Goal: Task Accomplishment & Management: Manage account settings

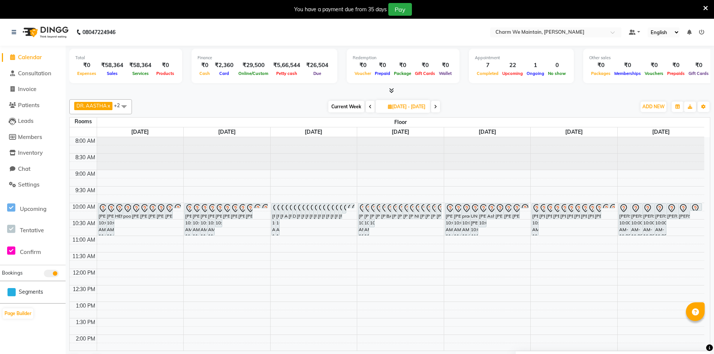
scroll to position [56, 0]
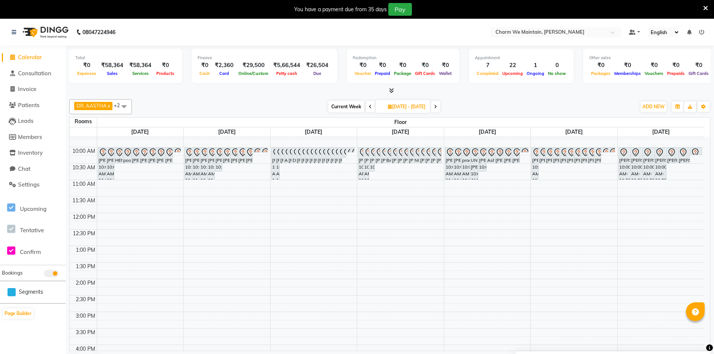
click at [369, 107] on icon at bounding box center [370, 107] width 3 height 5
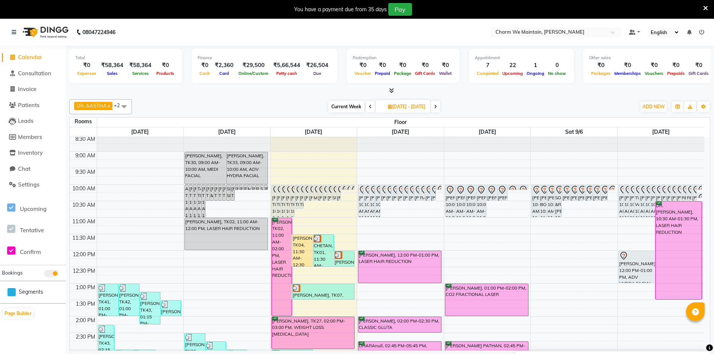
scroll to position [0, 0]
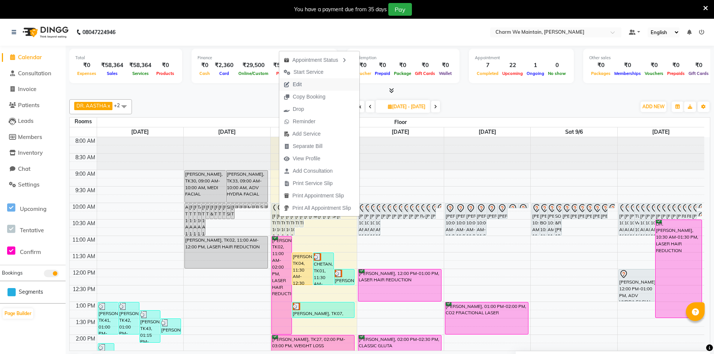
click at [305, 83] on span "Edit" at bounding box center [292, 84] width 27 height 12
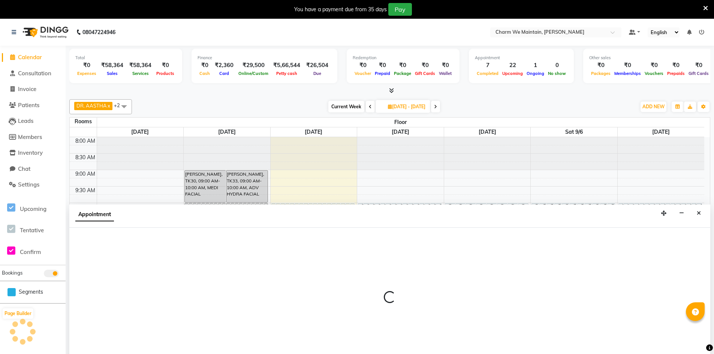
scroll to position [19, 0]
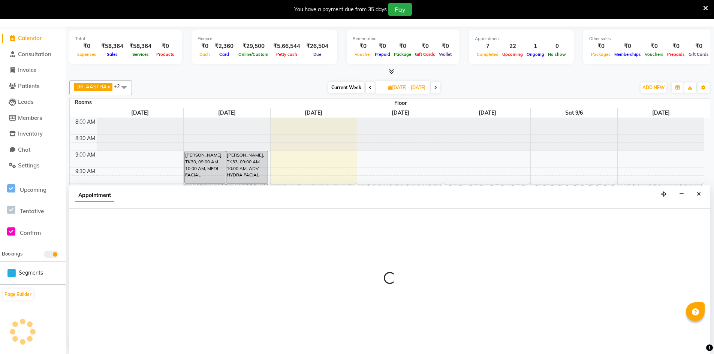
type input "[DATE]"
select select "tentative"
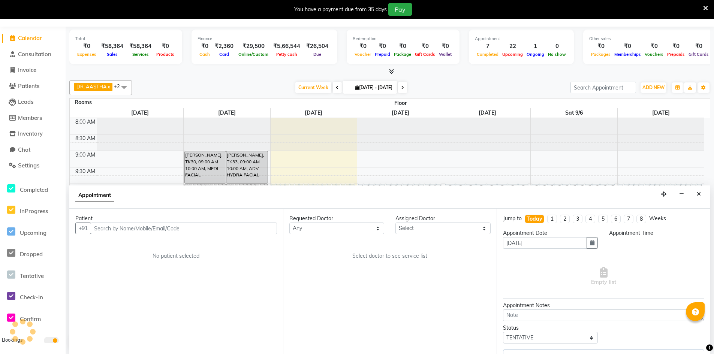
select select "86210"
select select "600"
select select "4343"
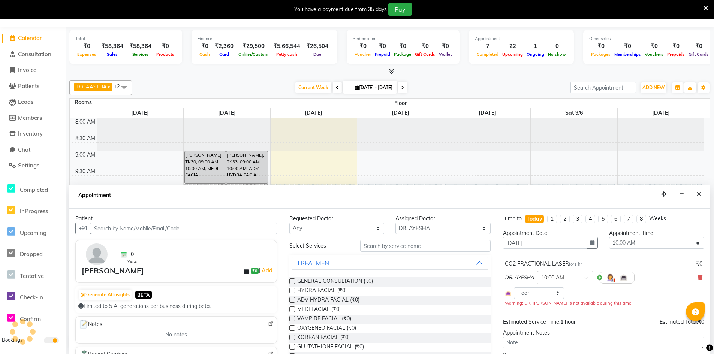
scroll to position [281, 0]
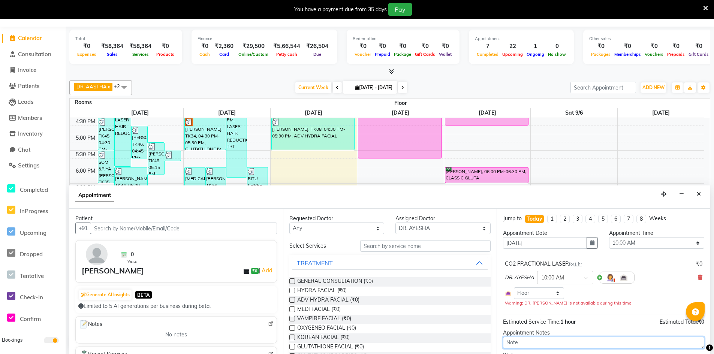
click at [589, 344] on textarea at bounding box center [603, 343] width 201 height 12
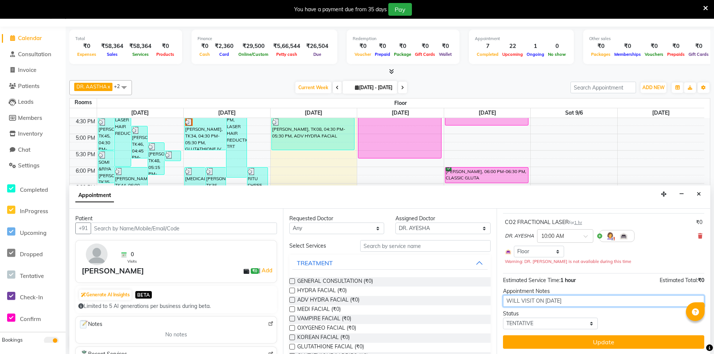
scroll to position [42, 0]
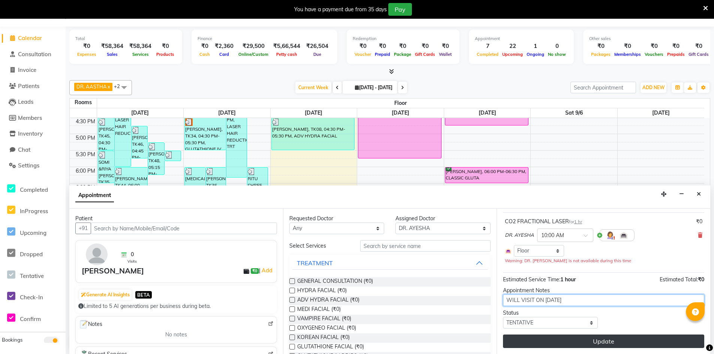
type textarea "WILL VISIT ON [DATE]"
click at [585, 344] on button "Update" at bounding box center [603, 342] width 201 height 14
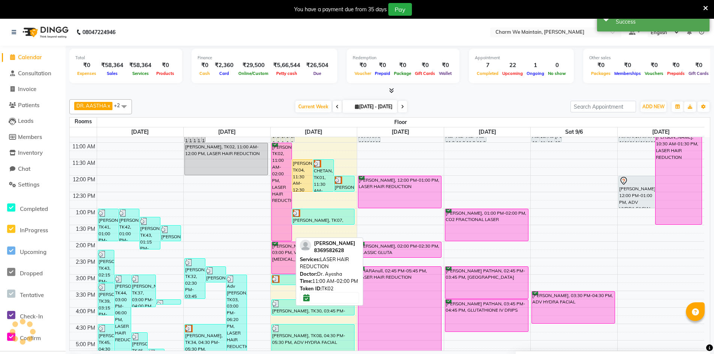
scroll to position [0, 0]
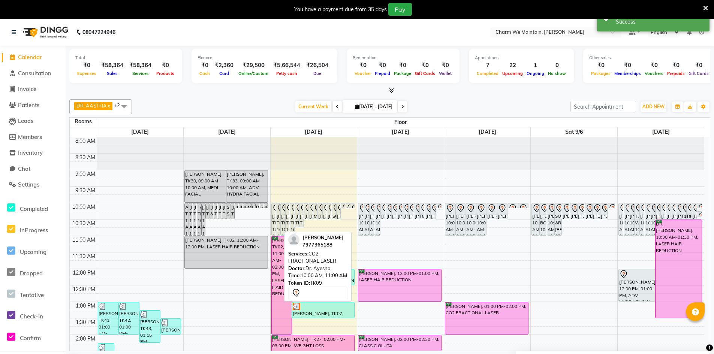
click at [278, 219] on div "[PERSON_NAME], TK09, 10:00 AM-11:00 AM, CO2 FRACTIONAL LASER" at bounding box center [278, 220] width 4 height 32
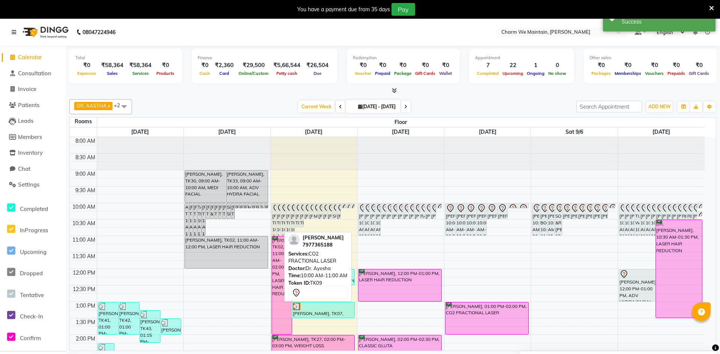
select select "7"
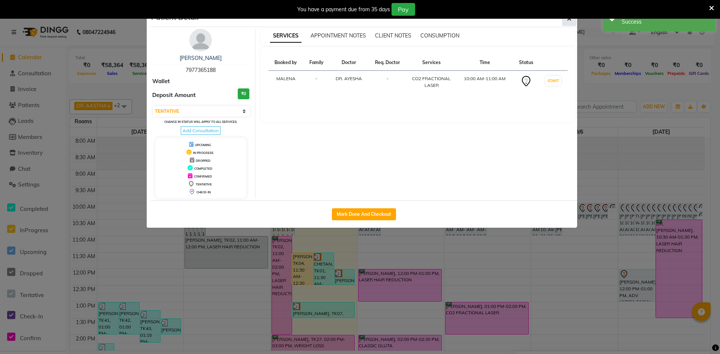
click at [567, 24] on button "button" at bounding box center [569, 19] width 14 height 14
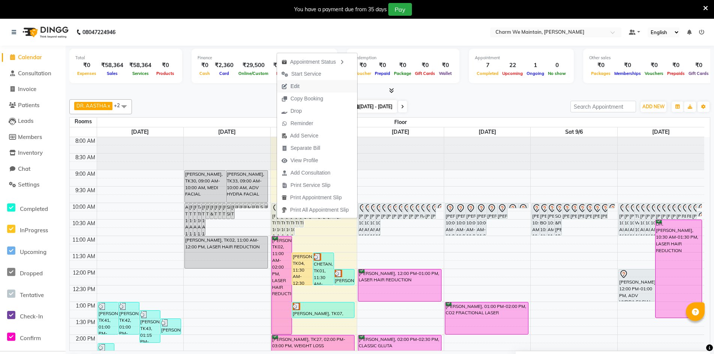
click at [310, 87] on button "Edit" at bounding box center [317, 86] width 80 height 12
select select "tentative"
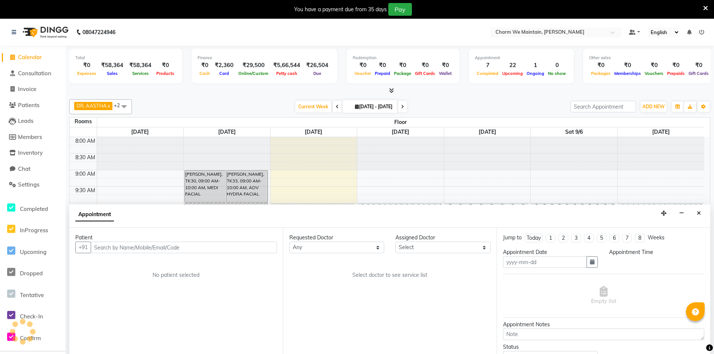
type input "[DATE]"
type textarea "WILL VISIT ON [DATE]"
select select "600"
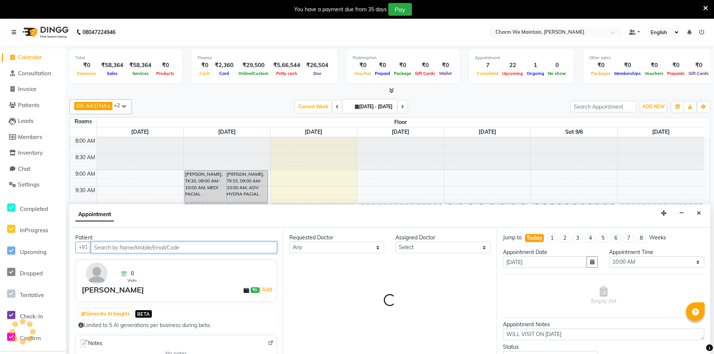
select select "86210"
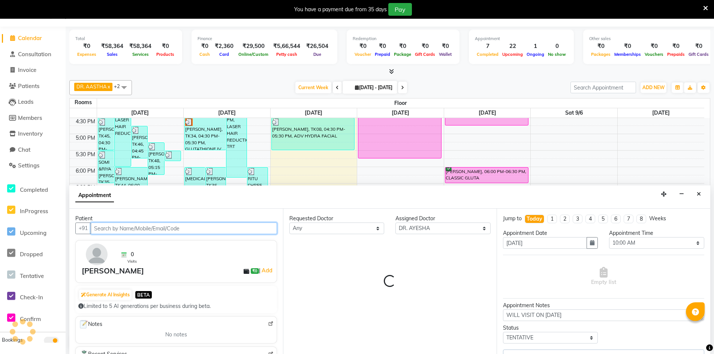
select select "4343"
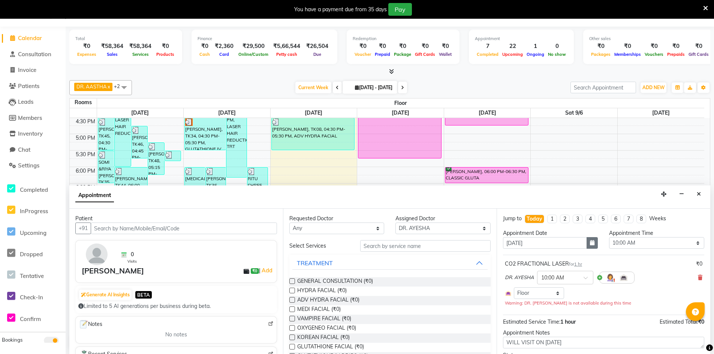
click at [593, 245] on button "button" at bounding box center [592, 243] width 11 height 12
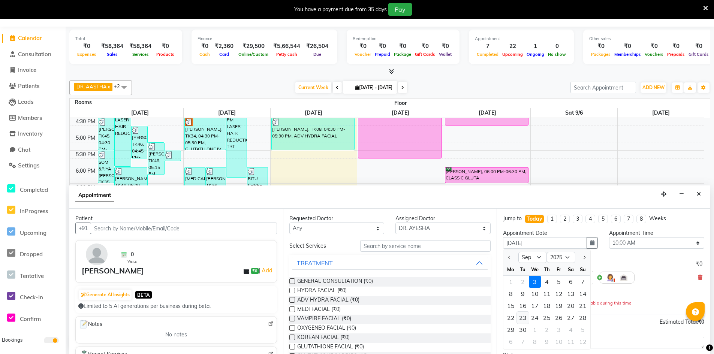
click at [524, 317] on div "23" at bounding box center [523, 318] width 12 height 12
type input "[DATE]"
select select "600"
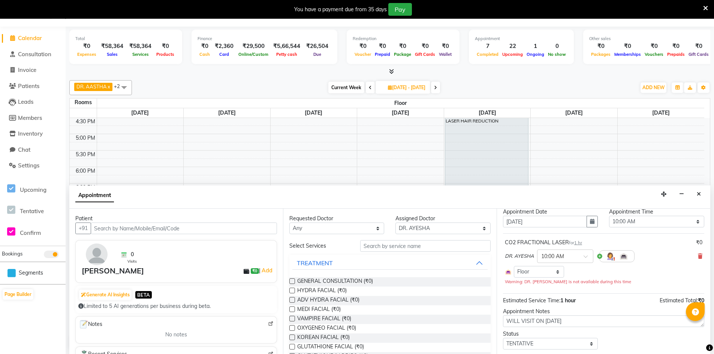
scroll to position [42, 0]
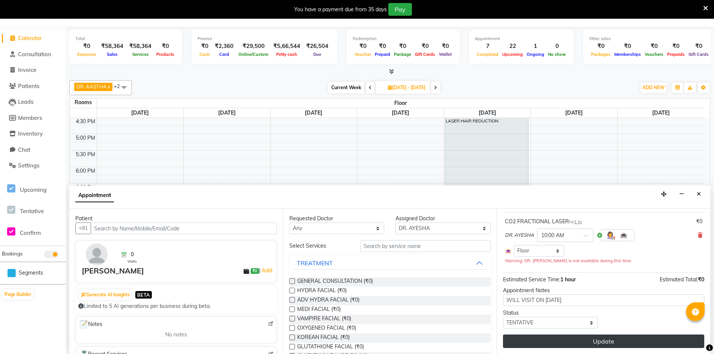
click at [558, 341] on button "Update" at bounding box center [603, 342] width 201 height 14
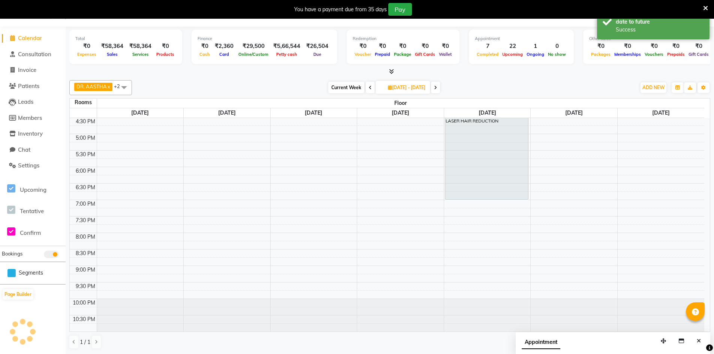
scroll to position [0, 0]
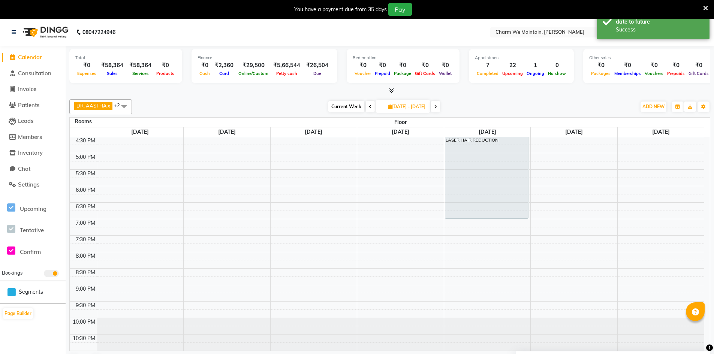
click at [369, 105] on icon at bounding box center [370, 107] width 3 height 5
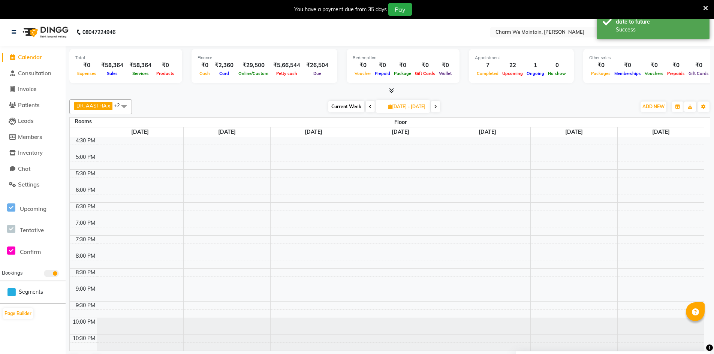
click at [369, 105] on icon at bounding box center [370, 107] width 3 height 5
click at [366, 110] on span at bounding box center [370, 107] width 9 height 12
type input "[DATE]"
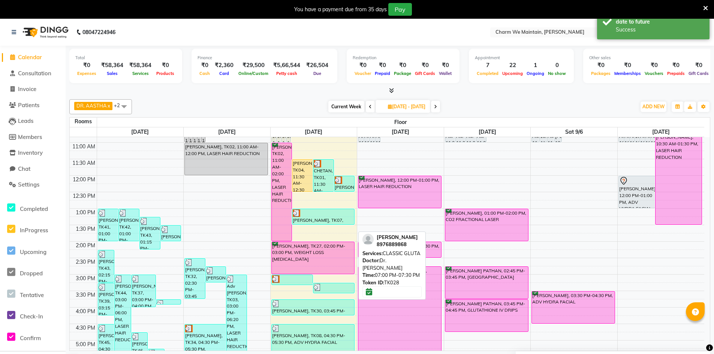
scroll to position [0, 0]
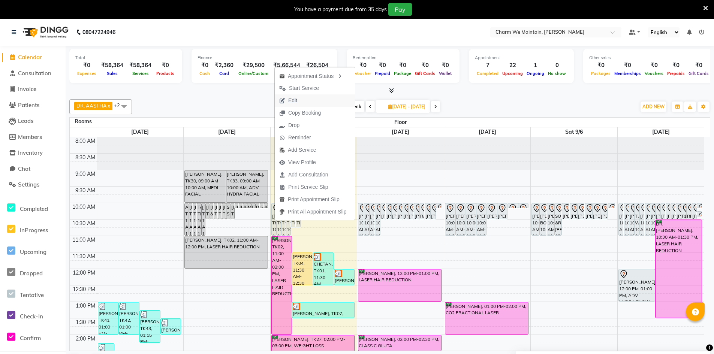
click at [302, 103] on button "Edit" at bounding box center [315, 101] width 80 height 12
select select "tentative"
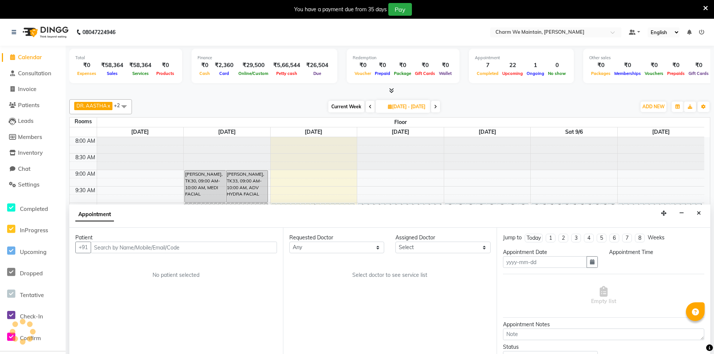
scroll to position [19, 0]
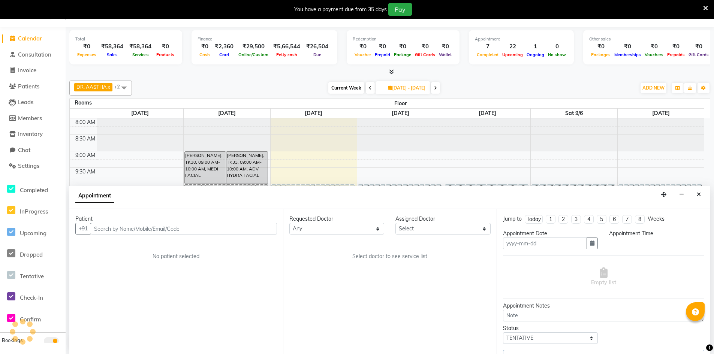
type input "[DATE]"
select select "600"
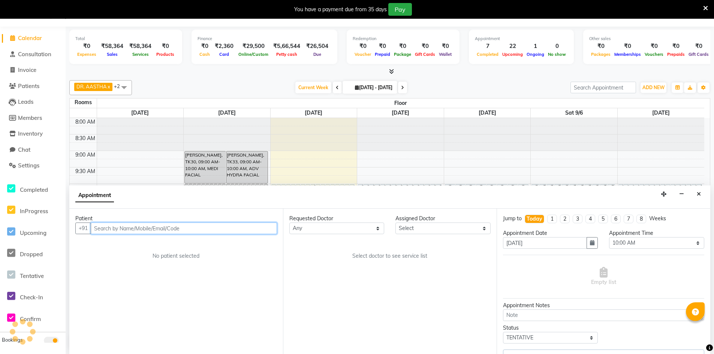
select select "86212"
select select "4343"
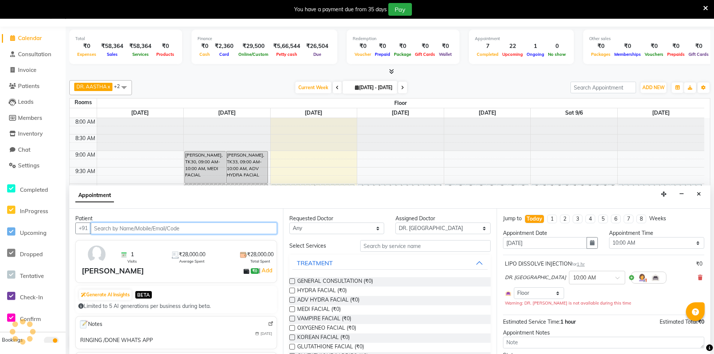
scroll to position [281, 0]
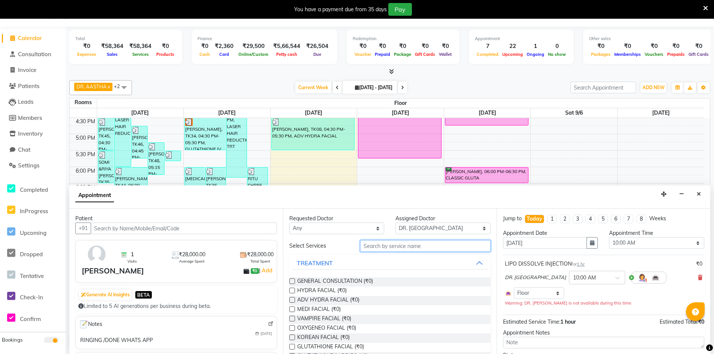
click at [390, 248] on input "text" at bounding box center [425, 246] width 131 height 12
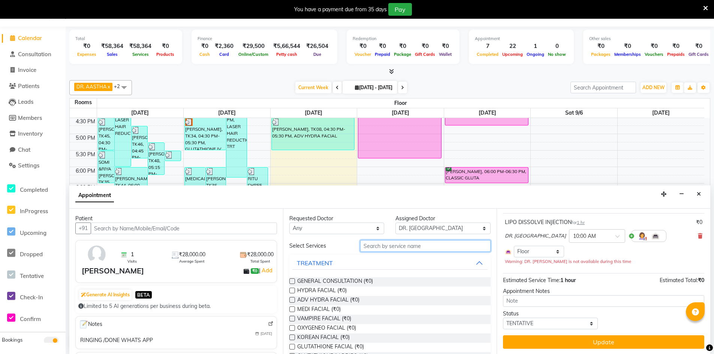
scroll to position [42, 0]
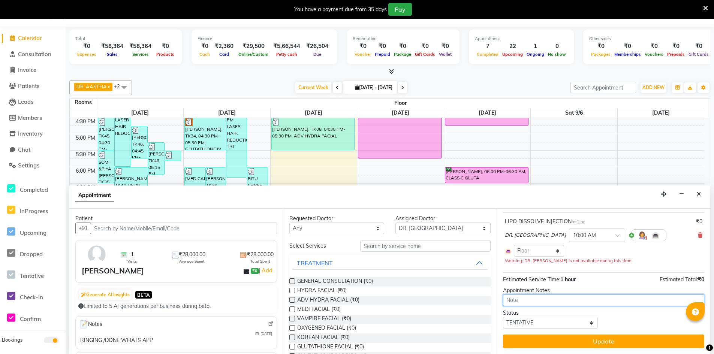
click at [548, 304] on textarea at bounding box center [603, 301] width 201 height 12
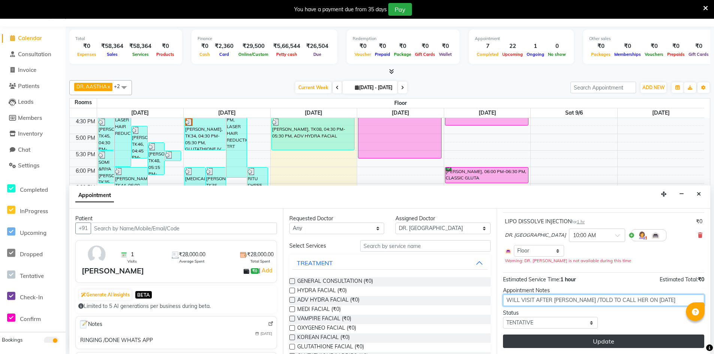
type textarea "WILL VISIT AFTER [PERSON_NAME] /TOLD TO CALL HER ON [DATE]"
click at [609, 344] on button "Update" at bounding box center [603, 342] width 201 height 14
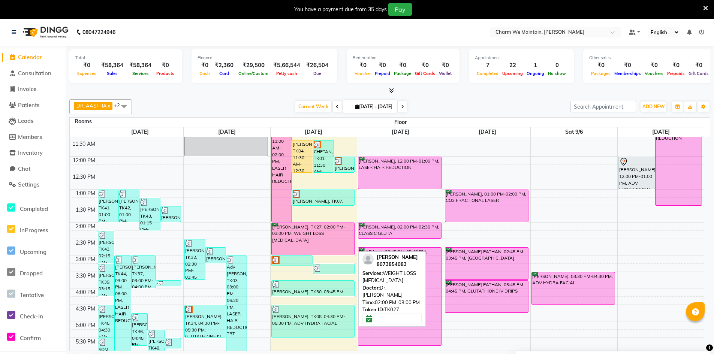
scroll to position [0, 0]
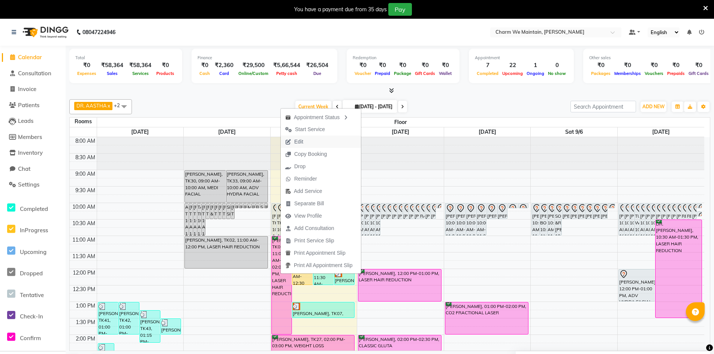
click at [301, 141] on span "Edit" at bounding box center [298, 142] width 9 height 8
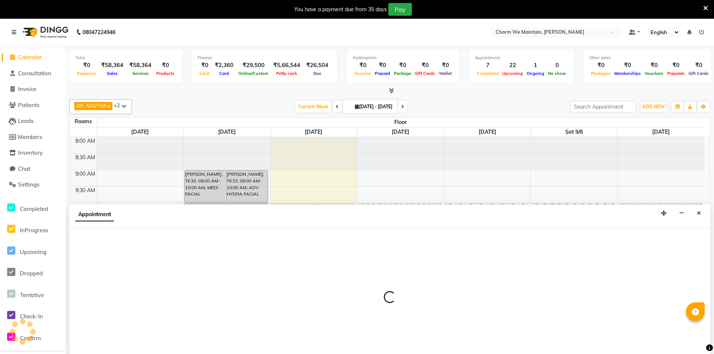
select select "tentative"
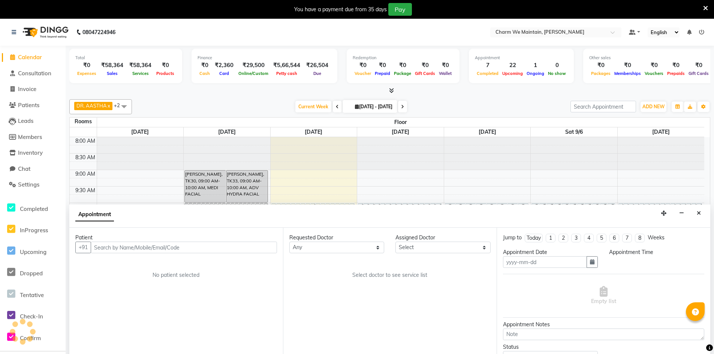
scroll to position [19, 0]
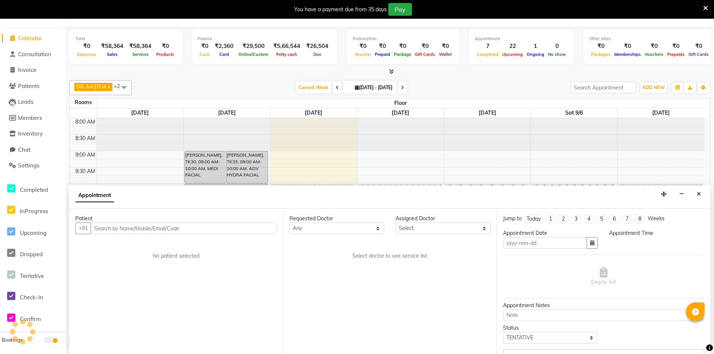
type input "[DATE]"
select select "confirm booking"
select select "660"
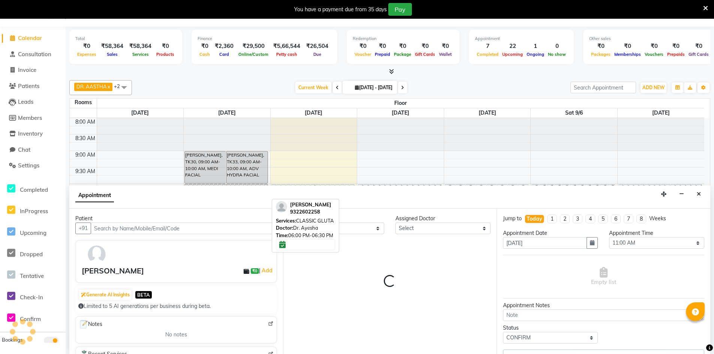
select select "86210"
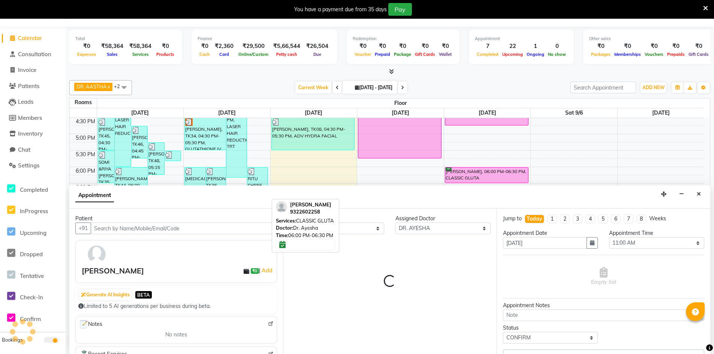
select select "4343"
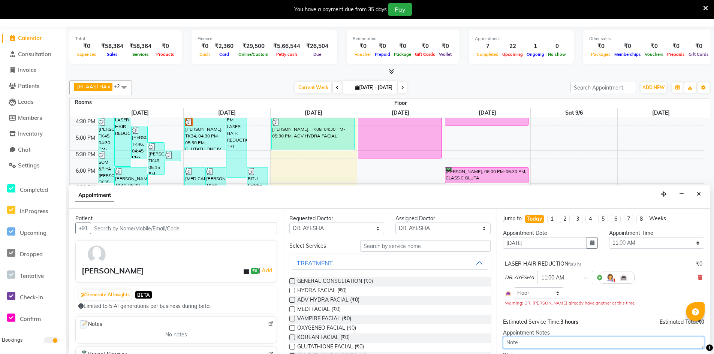
click at [535, 340] on textarea at bounding box center [603, 343] width 201 height 12
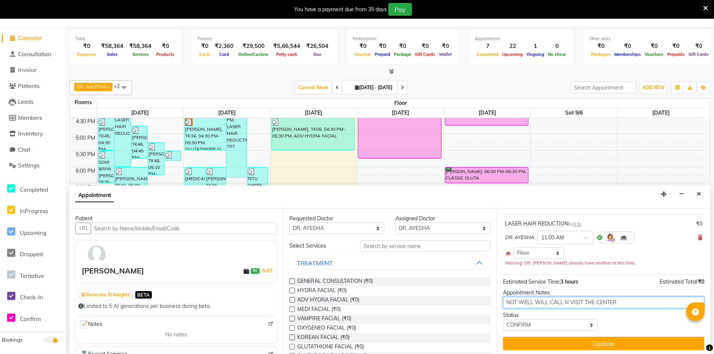
scroll to position [42, 0]
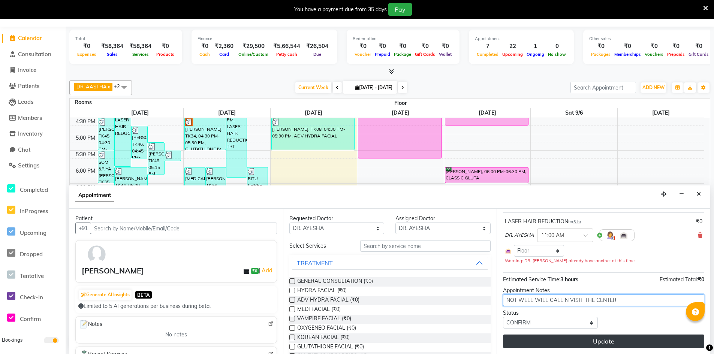
type textarea "NOT WELL WILL CALL N VISIT THE CENTER"
click at [598, 342] on button "Update" at bounding box center [603, 342] width 201 height 14
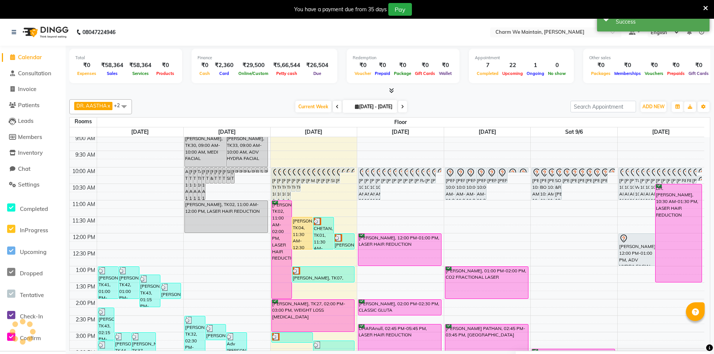
scroll to position [0, 0]
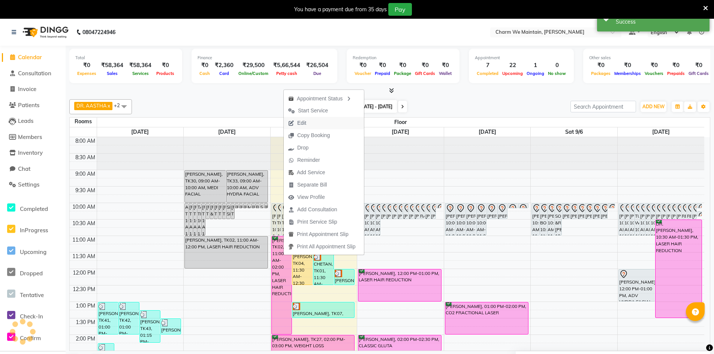
click at [313, 126] on button "Edit" at bounding box center [324, 123] width 80 height 12
select select "confirm booking"
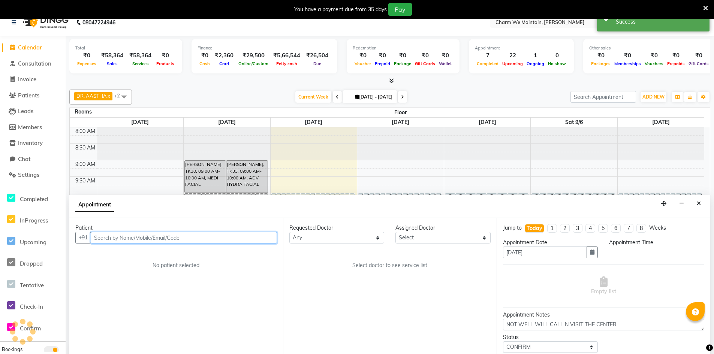
select select "660"
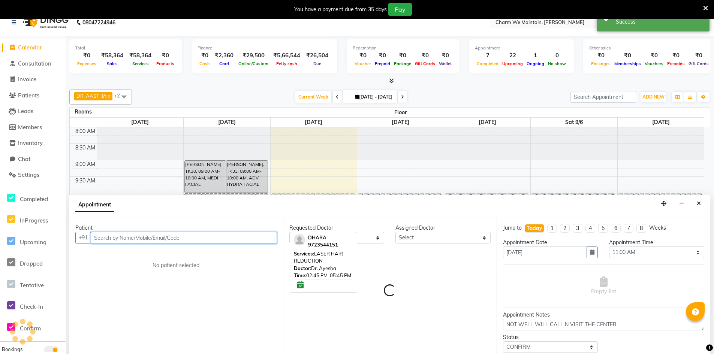
select select "86210"
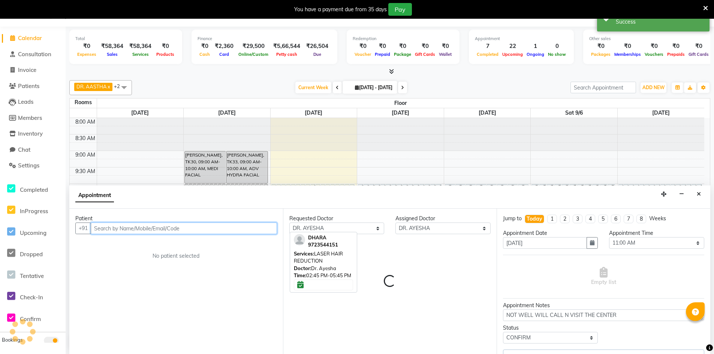
scroll to position [281, 0]
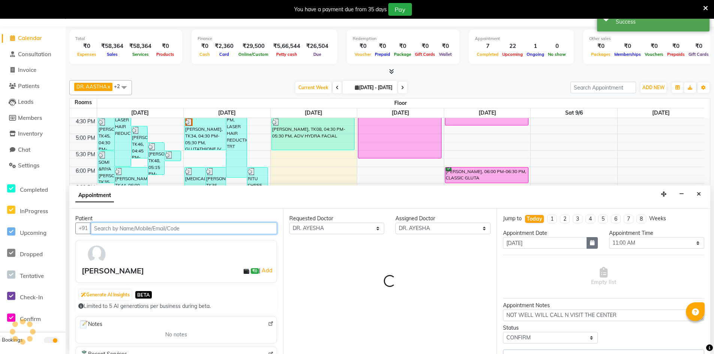
select select "4343"
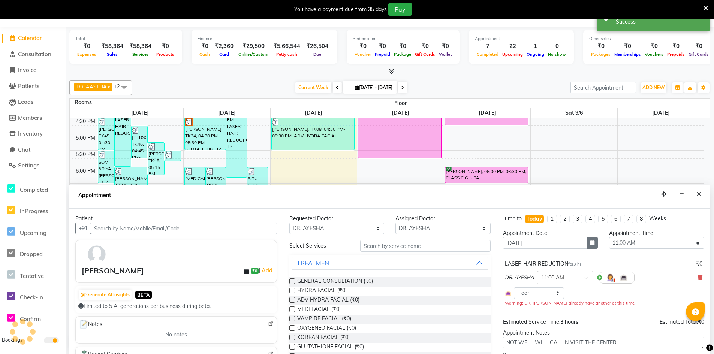
click at [590, 244] on icon "button" at bounding box center [592, 242] width 5 height 5
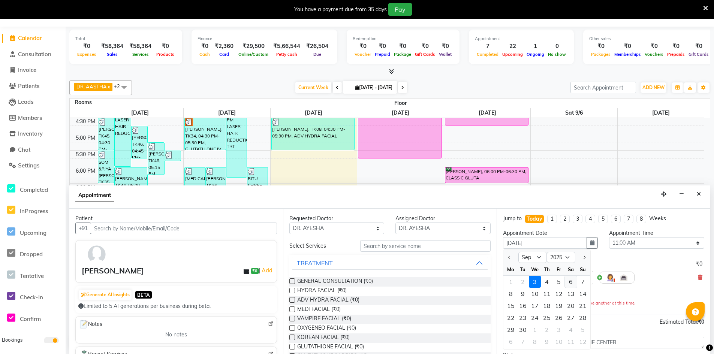
click at [570, 281] on div "6" at bounding box center [571, 282] width 12 height 12
type input "[DATE]"
select select "660"
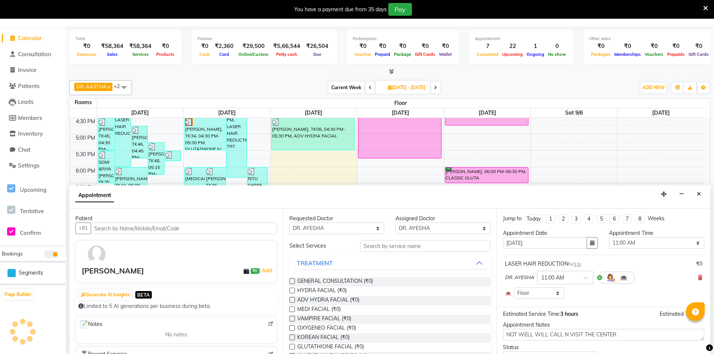
scroll to position [35, 0]
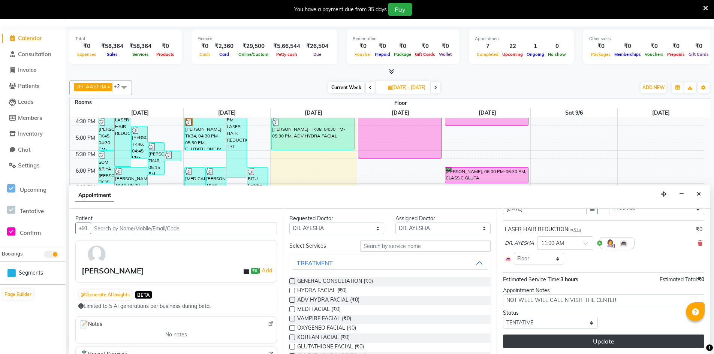
click at [595, 343] on button "Update" at bounding box center [603, 342] width 201 height 14
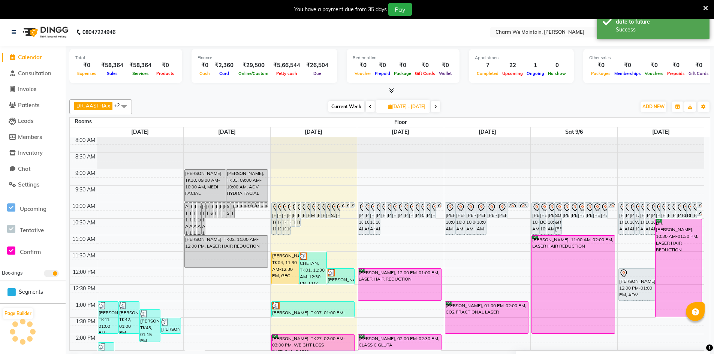
scroll to position [0, 0]
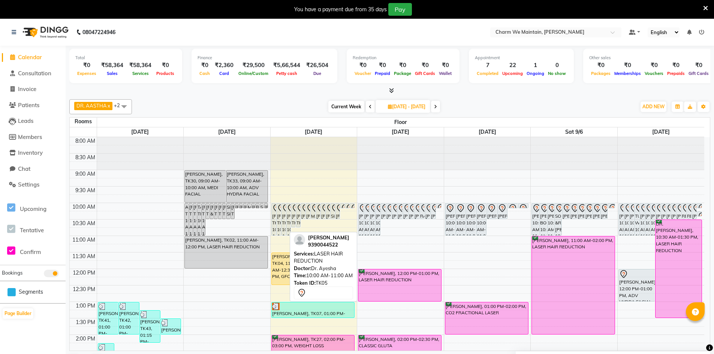
click at [283, 221] on div "[PERSON_NAME], TK05, 10:00 AM-11:00 AM, LASER HAIR REDUCTION" at bounding box center [284, 220] width 4 height 32
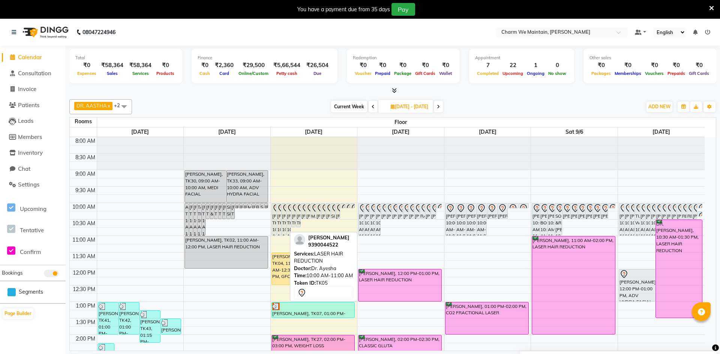
select select "7"
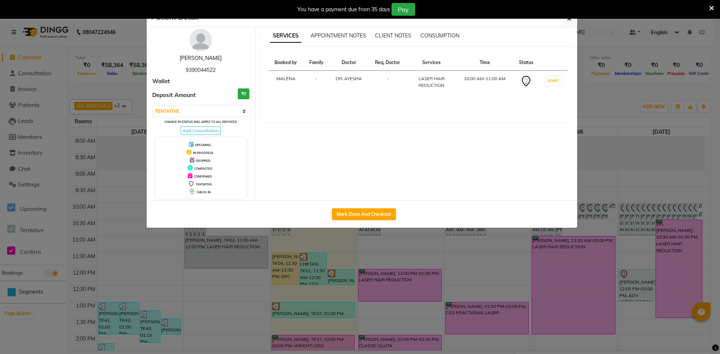
click at [206, 58] on link "[PERSON_NAME]" at bounding box center [201, 58] width 42 height 7
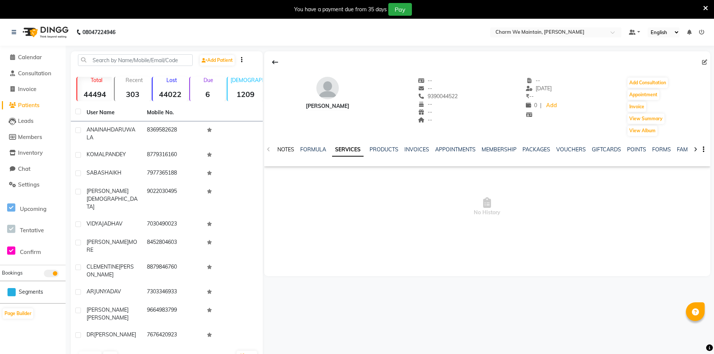
click at [287, 148] on link "NOTES" at bounding box center [286, 149] width 17 height 7
click at [697, 178] on button "New Note" at bounding box center [695, 175] width 26 height 11
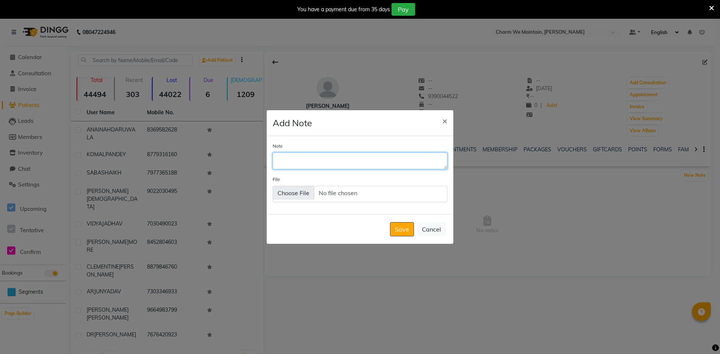
click at [372, 161] on textarea "Note" at bounding box center [360, 161] width 175 height 17
type textarea "GIVE A REMINDER ON [DATE]"
click at [400, 230] on button "Save" at bounding box center [402, 229] width 24 height 14
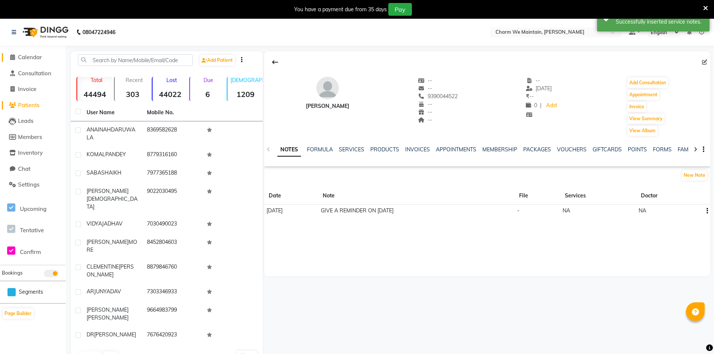
click at [32, 55] on span "Calendar" at bounding box center [30, 57] width 24 height 7
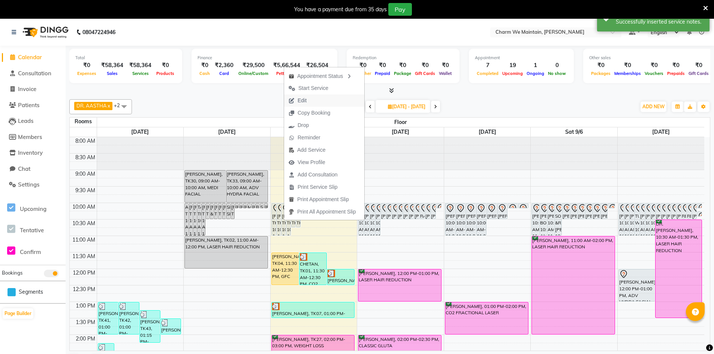
click at [303, 101] on span "Edit" at bounding box center [302, 101] width 9 height 8
type input "[DATE]"
select select "tentative"
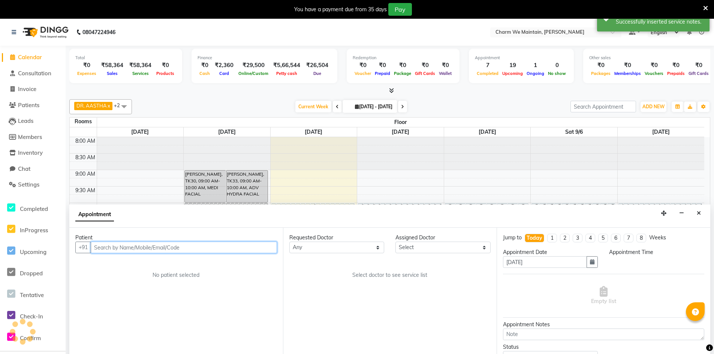
scroll to position [19, 0]
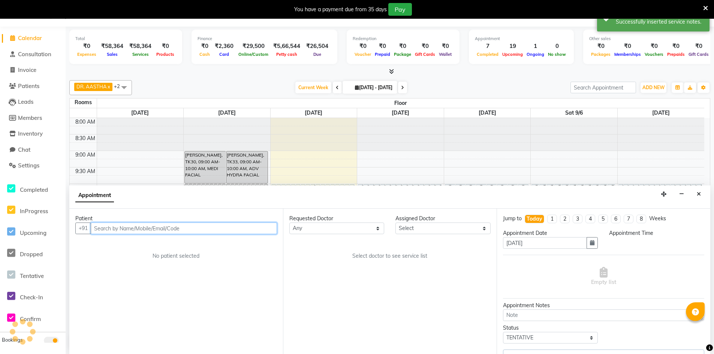
select select "86210"
select select "600"
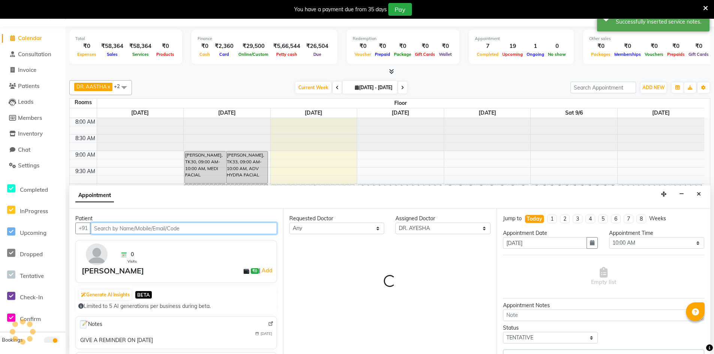
scroll to position [281, 0]
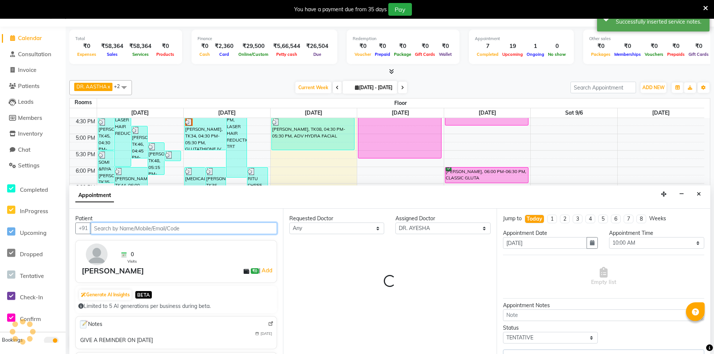
select select "4343"
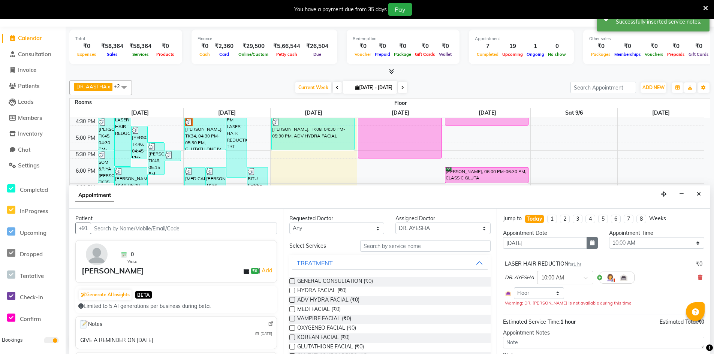
click at [587, 244] on button "button" at bounding box center [592, 243] width 11 height 12
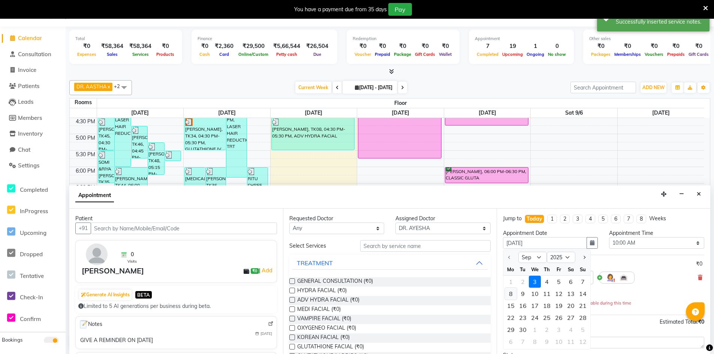
click at [510, 297] on div "8" at bounding box center [511, 294] width 12 height 12
type input "[DATE]"
select select "600"
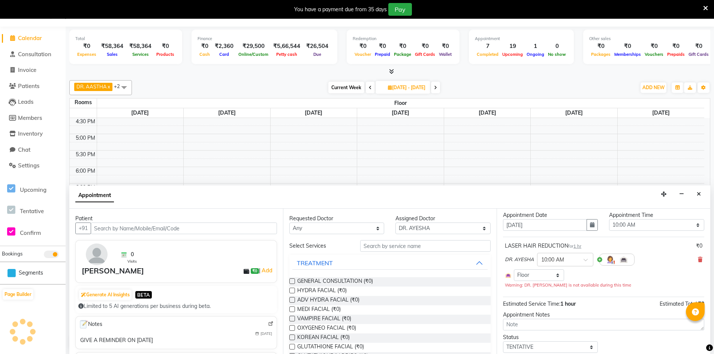
scroll to position [42, 0]
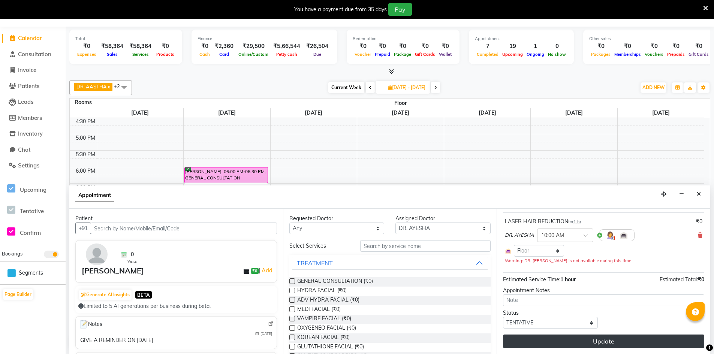
click at [609, 340] on button "Update" at bounding box center [603, 342] width 201 height 14
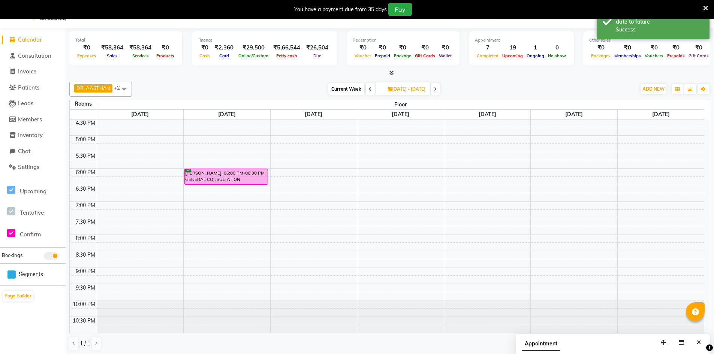
scroll to position [0, 0]
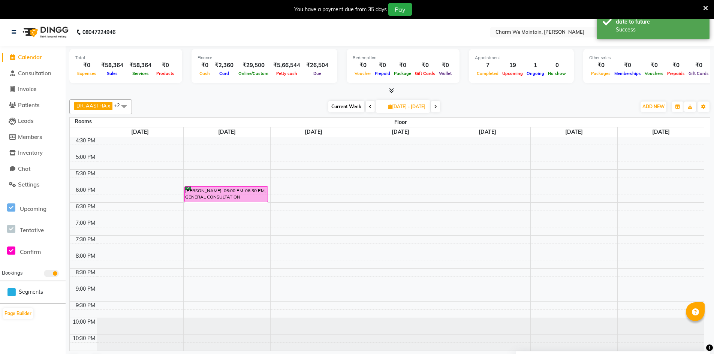
click at [366, 110] on span at bounding box center [370, 107] width 9 height 12
type input "[DATE]"
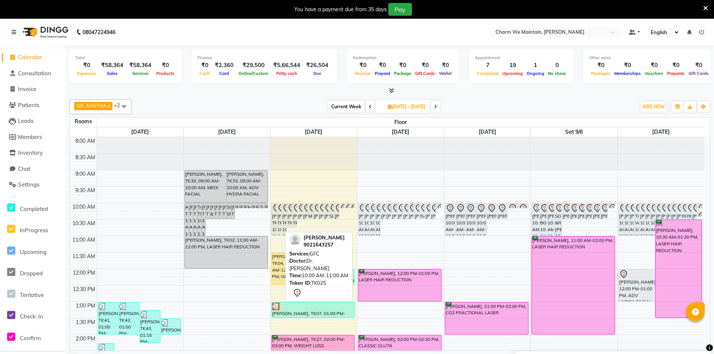
click at [279, 224] on div "[PERSON_NAME], TK25, 10:00 AM-11:00 AM, GFC" at bounding box center [279, 220] width 5 height 32
select select "7"
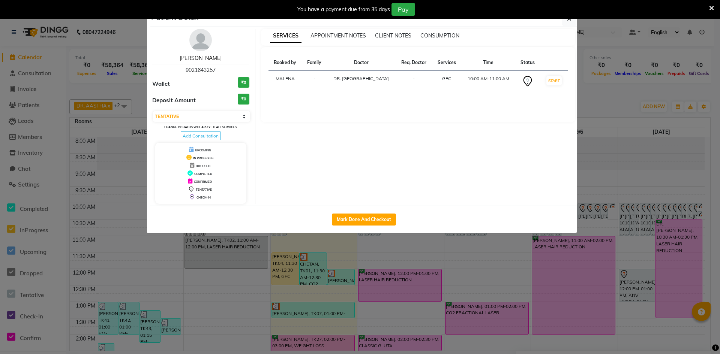
click at [211, 60] on link "[PERSON_NAME]" at bounding box center [201, 58] width 42 height 7
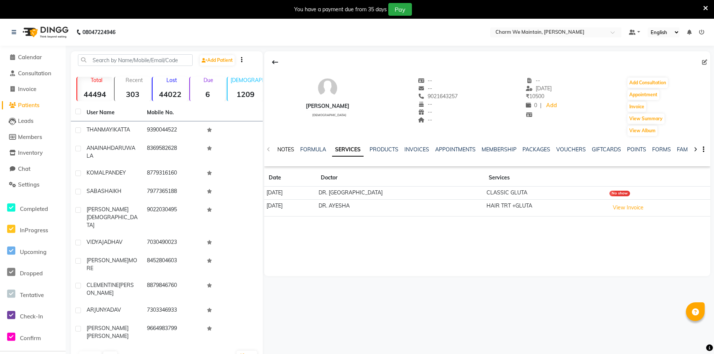
click at [284, 149] on link "NOTES" at bounding box center [286, 149] width 17 height 7
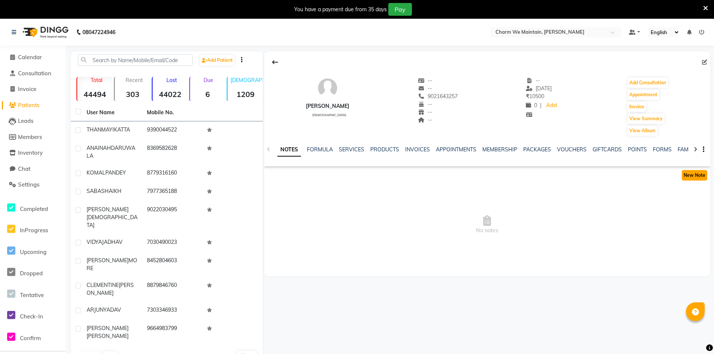
click at [692, 174] on button "New Note" at bounding box center [695, 175] width 26 height 11
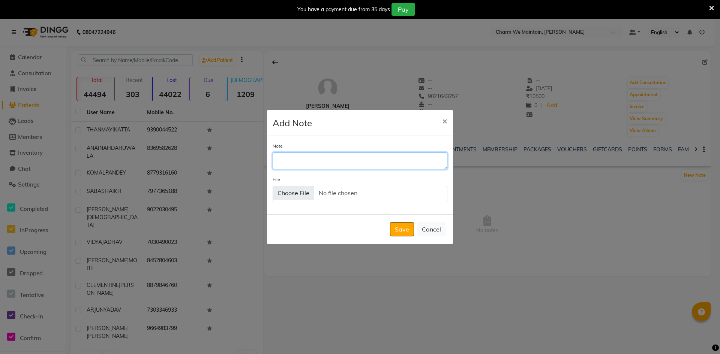
click at [395, 160] on textarea "Note" at bounding box center [360, 161] width 175 height 17
type textarea "WILL CALL N VISIT THE CENTER FOR PEEL TRT &GFC TRT"
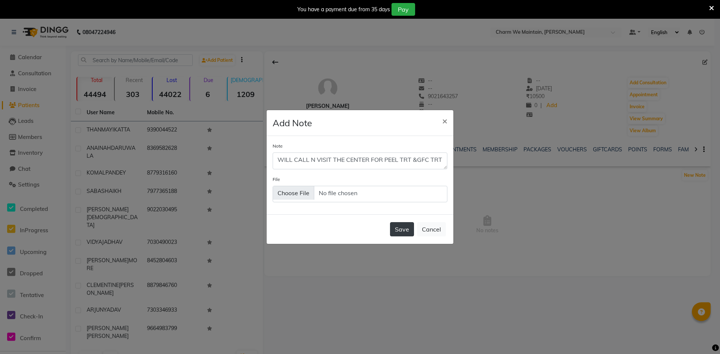
click at [402, 233] on button "Save" at bounding box center [402, 229] width 24 height 14
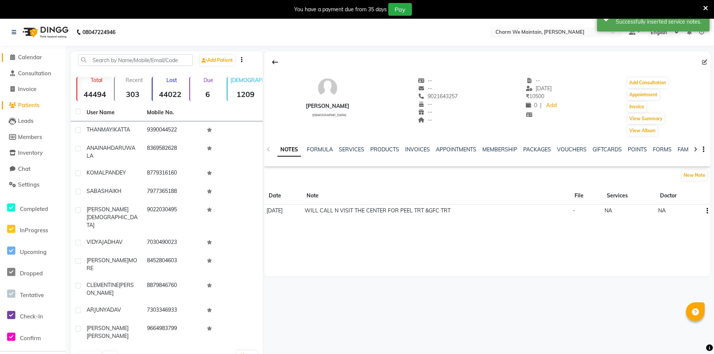
click at [33, 53] on link "Calendar" at bounding box center [33, 57] width 62 height 9
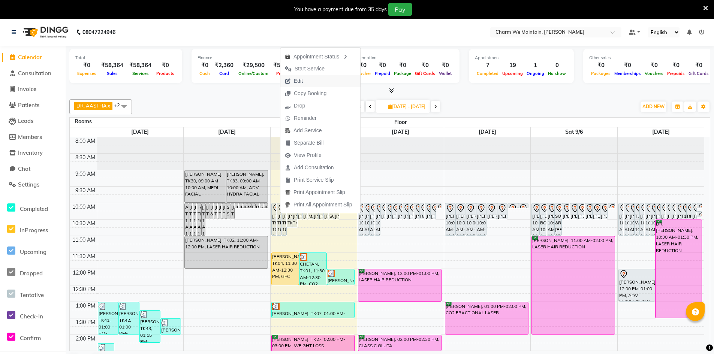
click at [302, 79] on span "Edit" at bounding box center [298, 81] width 9 height 8
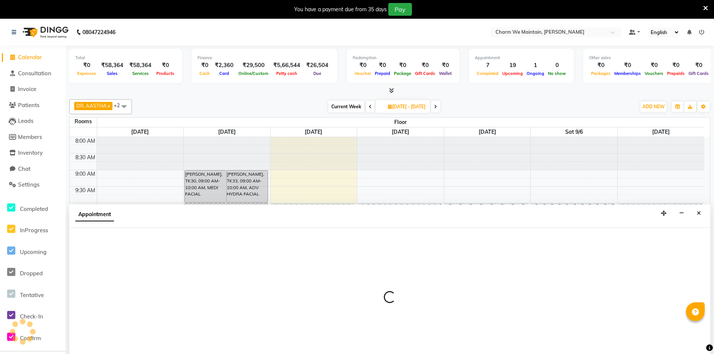
scroll to position [19, 0]
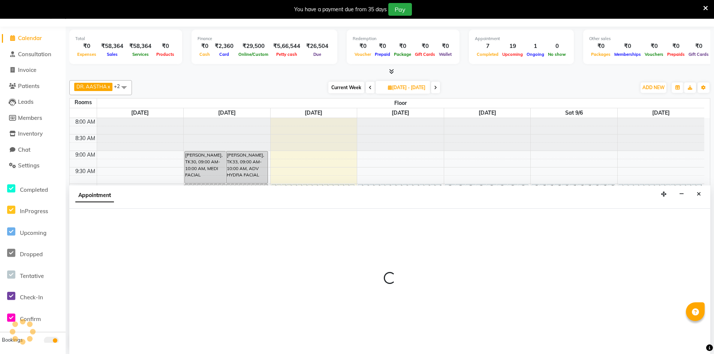
type input "[DATE]"
select select "tentative"
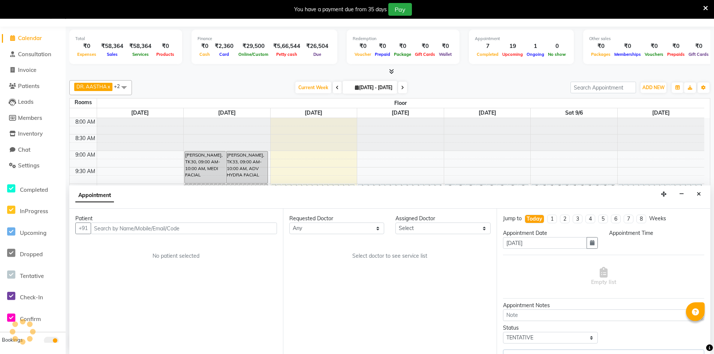
select select "86212"
select select "600"
select select "4343"
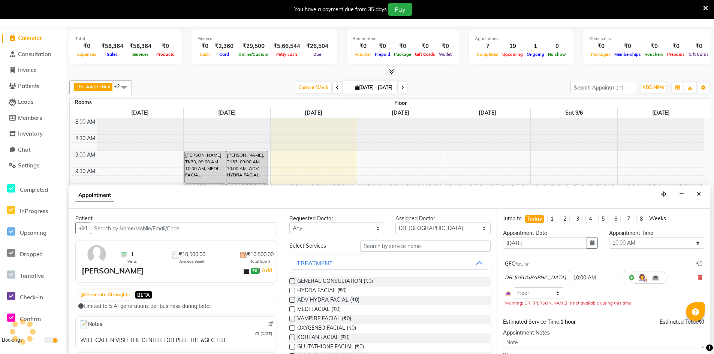
scroll to position [281, 0]
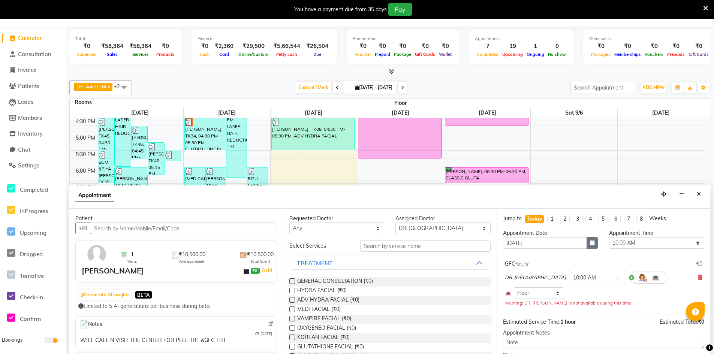
click at [591, 243] on icon "button" at bounding box center [592, 242] width 5 height 5
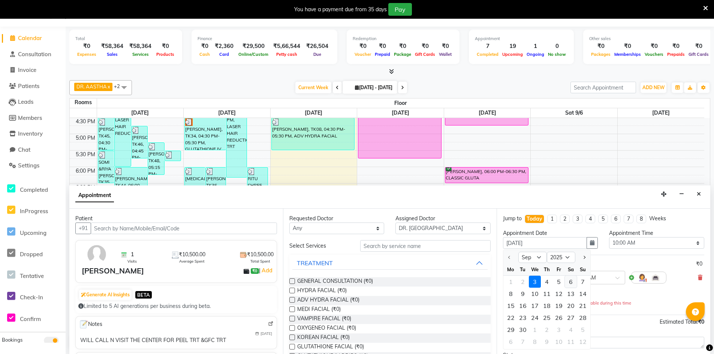
click at [571, 282] on div "6" at bounding box center [571, 282] width 12 height 12
type input "[DATE]"
select select "600"
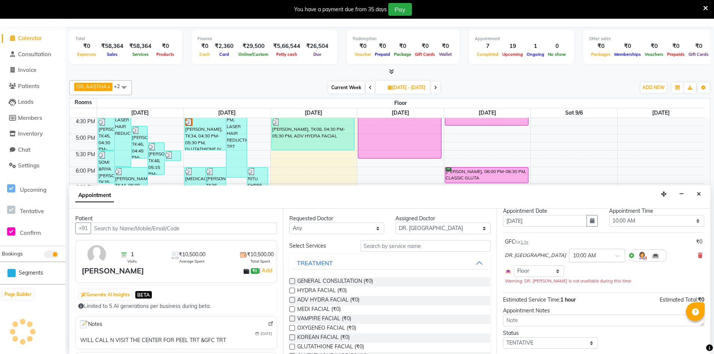
scroll to position [42, 0]
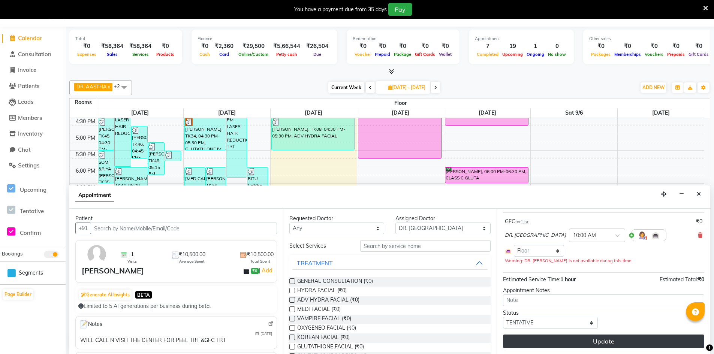
click at [596, 345] on button "Update" at bounding box center [603, 342] width 201 height 14
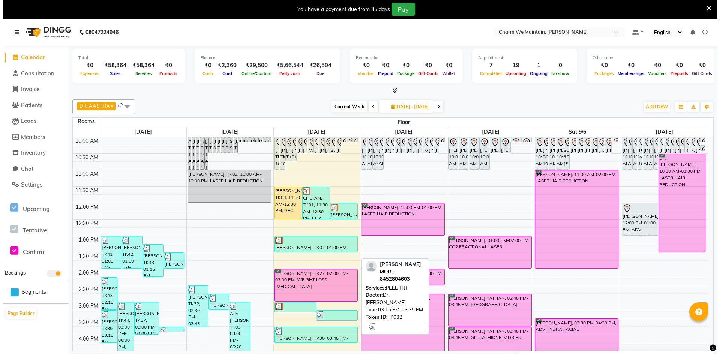
scroll to position [0, 0]
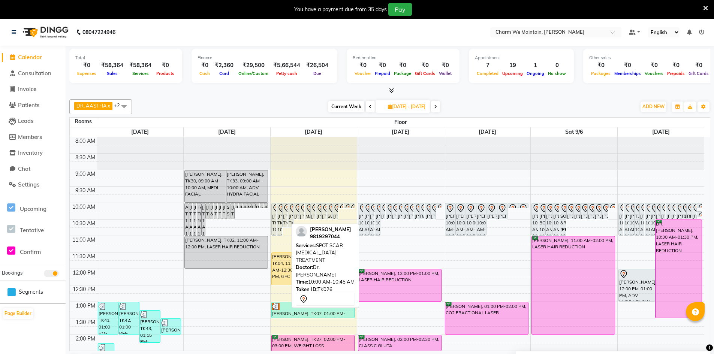
click at [285, 215] on div "[PERSON_NAME], TK26, 10:00 AM-10:45 AM, SPOT SCAR [MEDICAL_DATA] TREATMENT" at bounding box center [285, 216] width 5 height 24
select select "7"
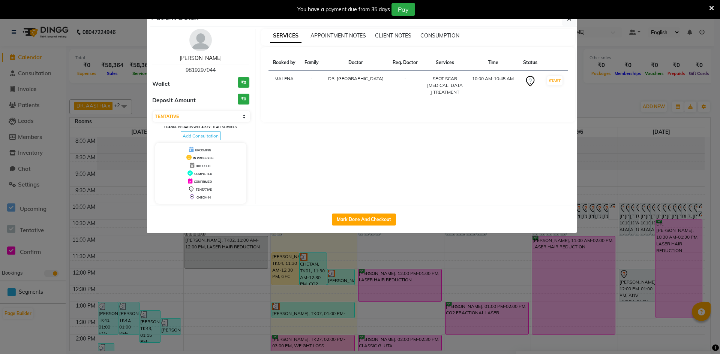
click at [194, 56] on link "[PERSON_NAME]" at bounding box center [201, 58] width 42 height 7
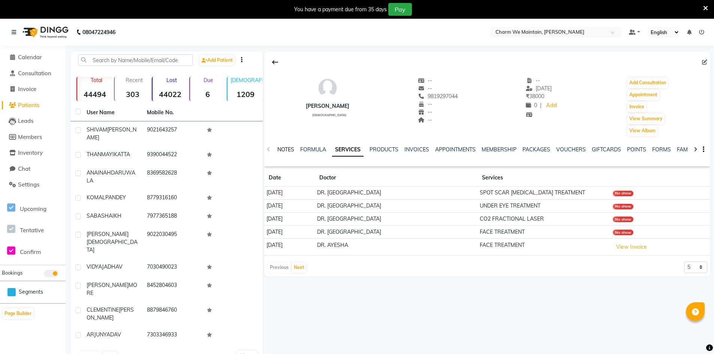
click at [285, 150] on link "NOTES" at bounding box center [286, 149] width 17 height 7
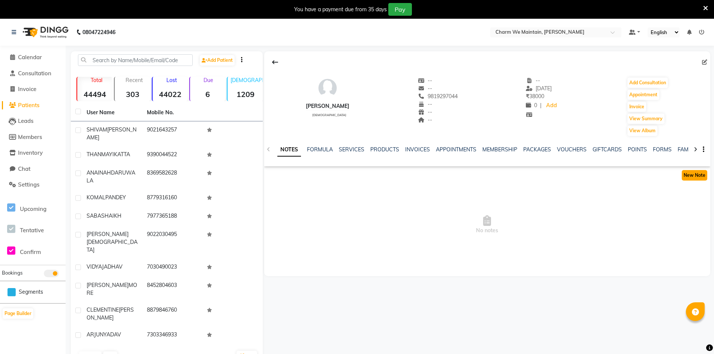
click at [688, 174] on button "New Note" at bounding box center [695, 175] width 26 height 11
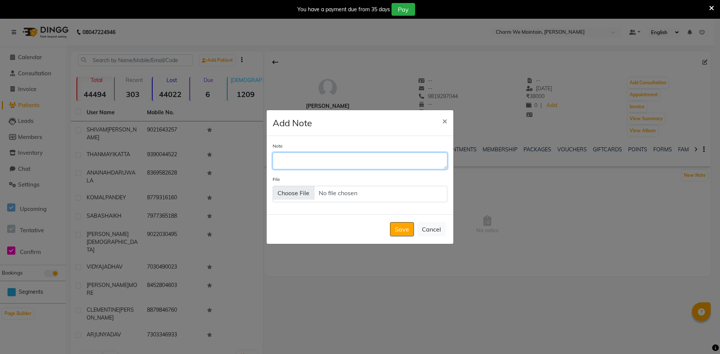
click at [354, 162] on textarea "Note" at bounding box center [360, 161] width 175 height 17
type textarea "SPOKE TO HER MOM SHE WILL CALL N VISIT THE CENTER"
click at [390, 228] on div "Save Cancel" at bounding box center [360, 230] width 187 height 30
click at [398, 230] on button "Save" at bounding box center [402, 229] width 24 height 14
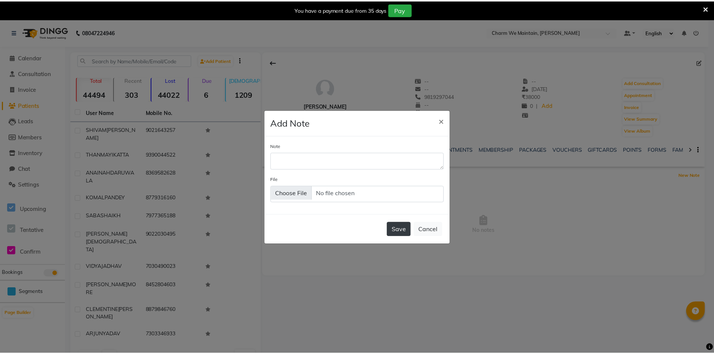
scroll to position [0, 0]
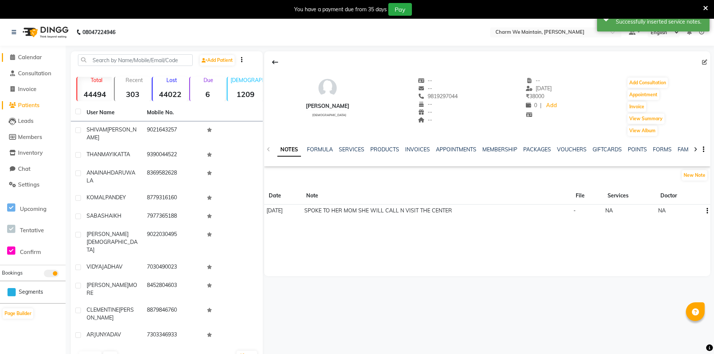
click at [30, 59] on span "Calendar" at bounding box center [30, 57] width 24 height 7
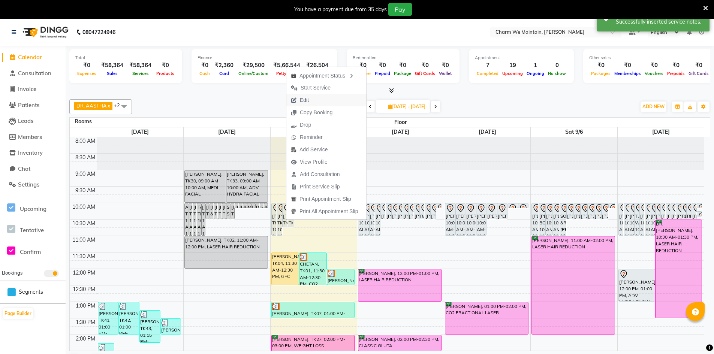
click at [322, 99] on button "Edit" at bounding box center [327, 100] width 80 height 12
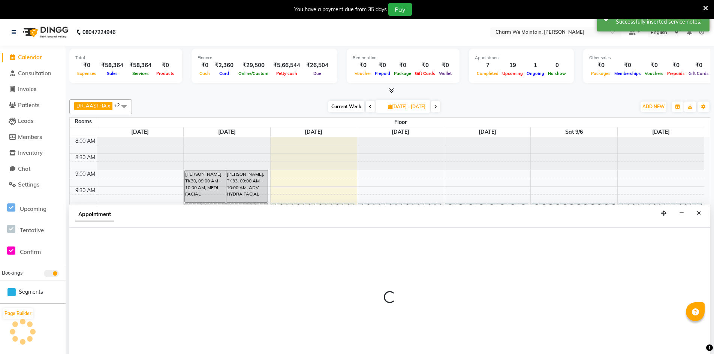
scroll to position [19, 0]
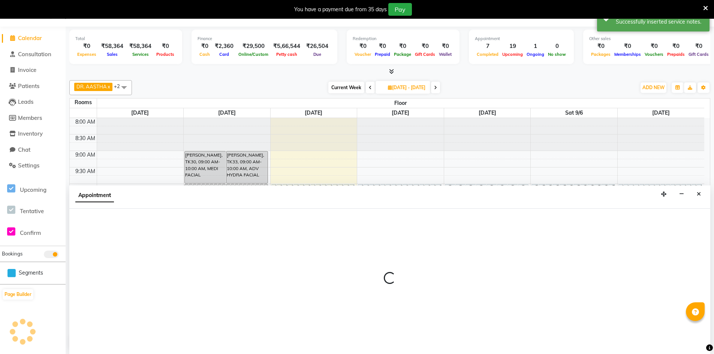
select select "tentative"
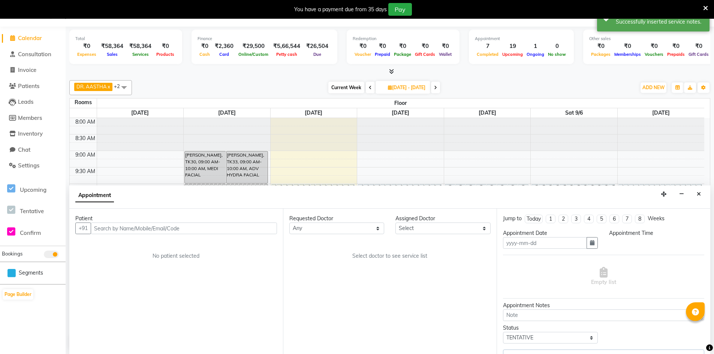
type input "[DATE]"
select select "86212"
select select "600"
select select "4343"
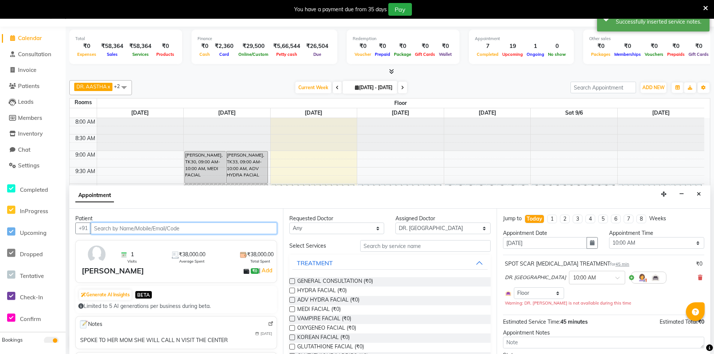
scroll to position [281, 0]
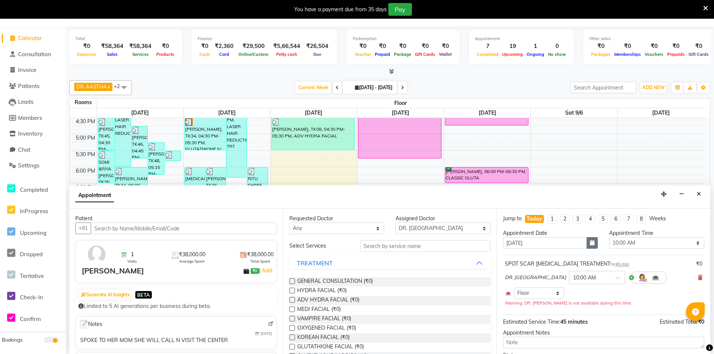
click at [591, 246] on button "button" at bounding box center [592, 243] width 11 height 12
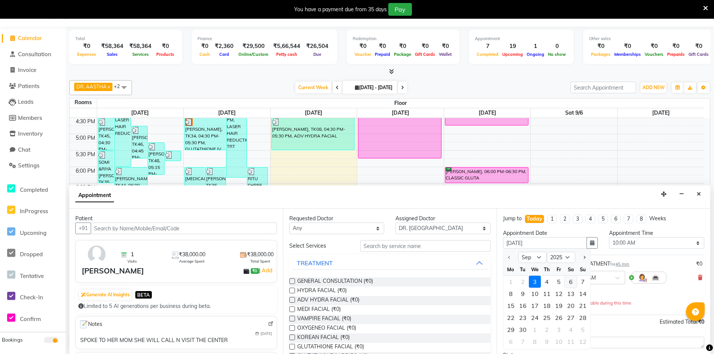
click at [572, 284] on div "6" at bounding box center [571, 282] width 12 height 12
type input "[DATE]"
select select "600"
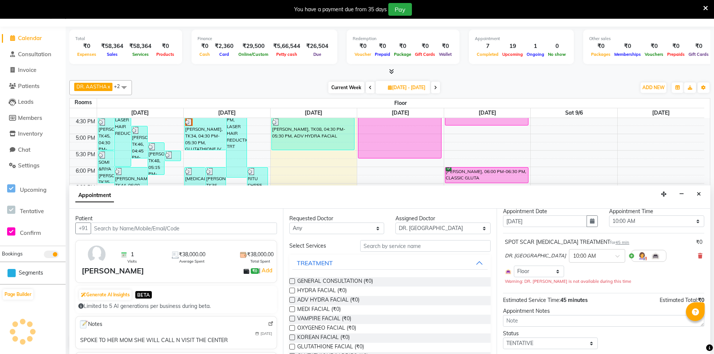
scroll to position [42, 0]
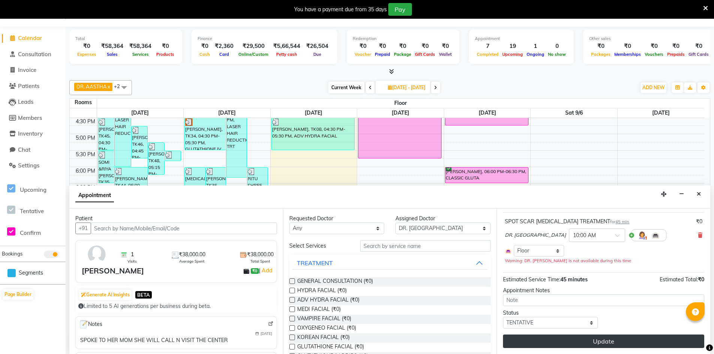
click at [603, 343] on button "Update" at bounding box center [603, 342] width 201 height 14
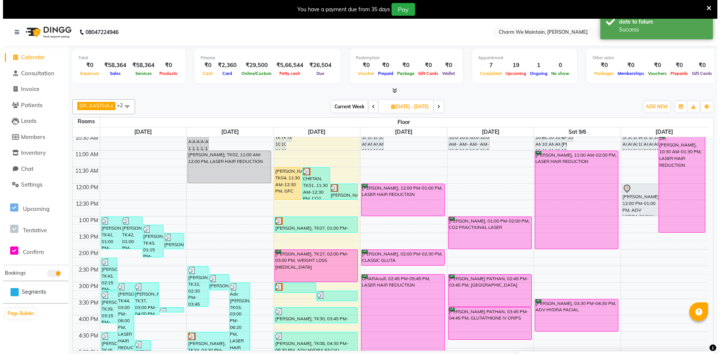
scroll to position [0, 0]
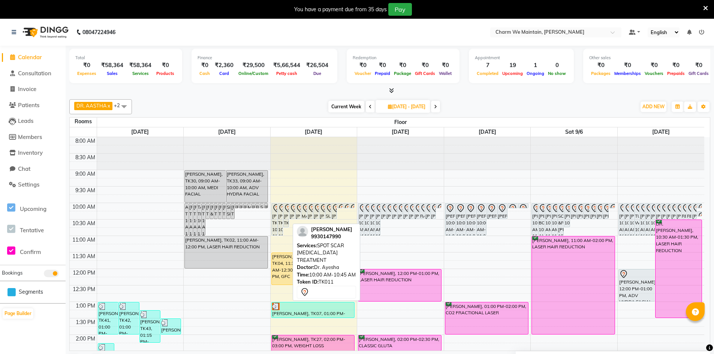
click at [285, 214] on div "[PERSON_NAME], TK11, 10:00 AM-10:45 AM, SPOT SCAR [MEDICAL_DATA] TREATMENT" at bounding box center [286, 216] width 5 height 24
select select "7"
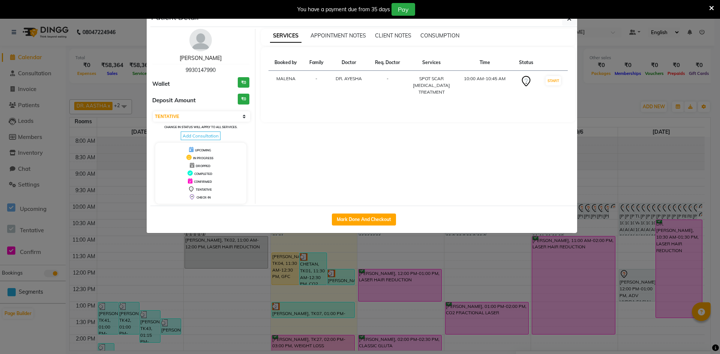
click at [199, 60] on link "[PERSON_NAME]" at bounding box center [201, 58] width 42 height 7
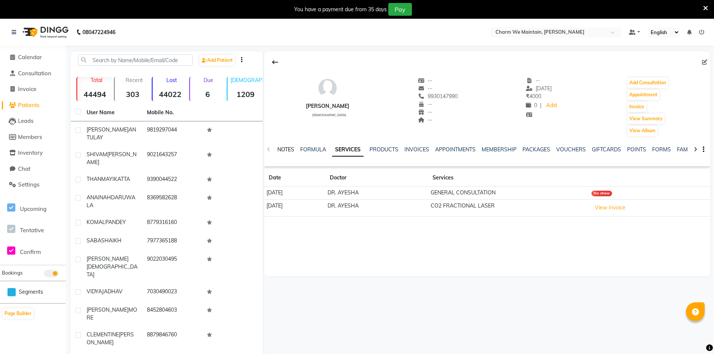
click at [291, 152] on link "NOTES" at bounding box center [286, 149] width 17 height 7
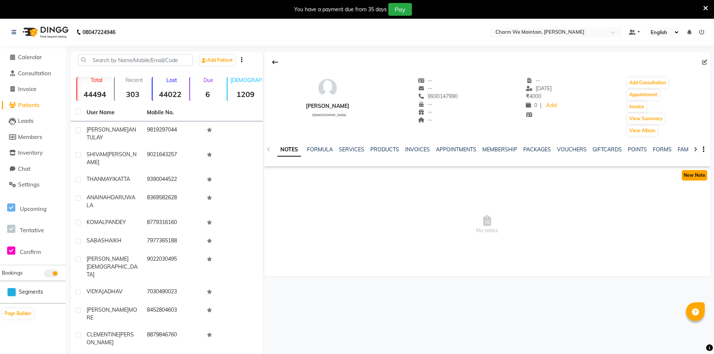
click at [695, 178] on button "New Note" at bounding box center [695, 175] width 26 height 11
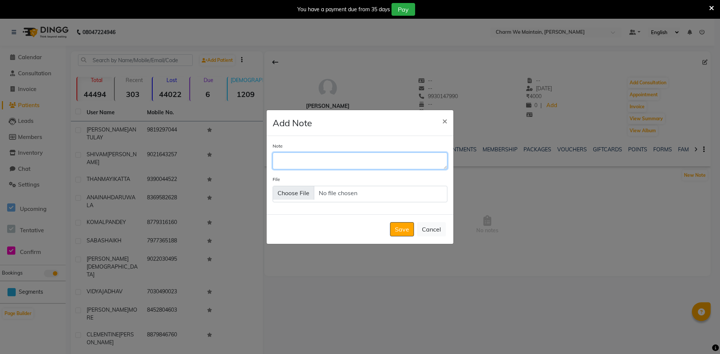
click at [387, 160] on textarea "Note" at bounding box center [360, 161] width 175 height 17
type textarea "WILL CALL N VISIT THE CENTER IF SHE RQUIRES THE CO2 TRT"
click at [401, 228] on button "Save" at bounding box center [402, 229] width 24 height 14
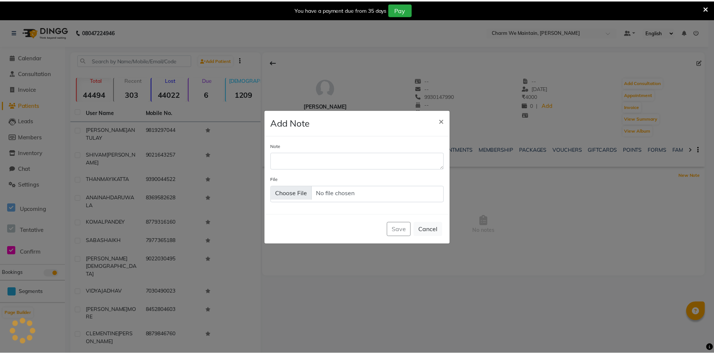
scroll to position [0, 0]
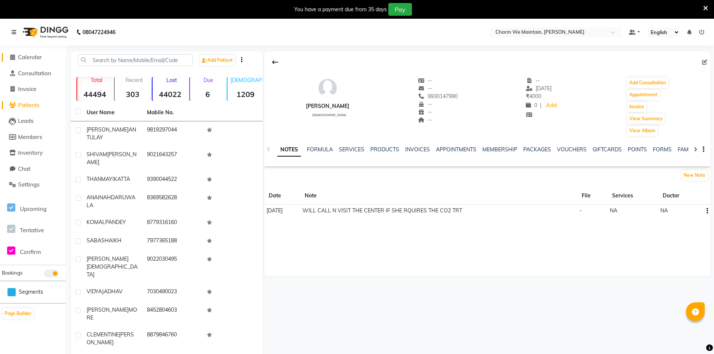
click at [40, 54] on span "Calendar" at bounding box center [30, 57] width 24 height 7
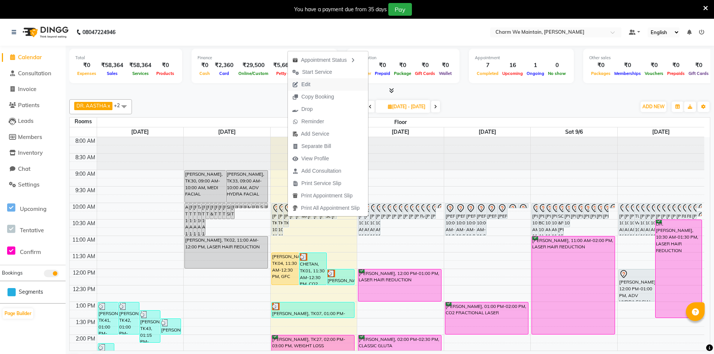
click at [318, 83] on button "Edit" at bounding box center [328, 84] width 80 height 12
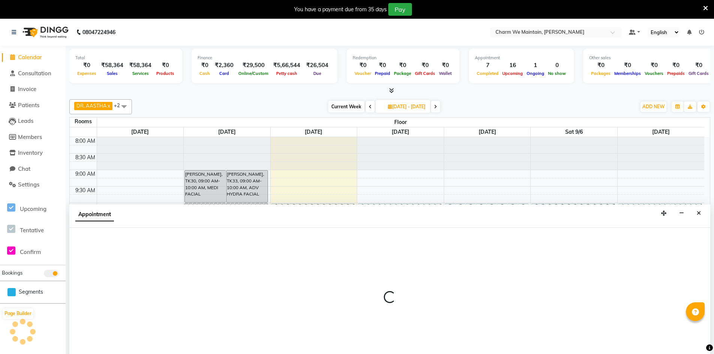
type input "[DATE]"
select select "86210"
select select "600"
select select "tentative"
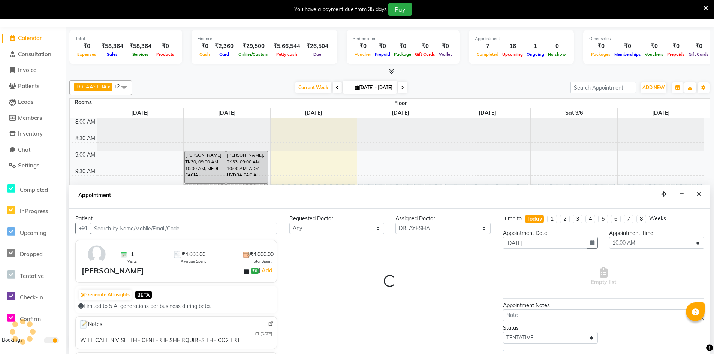
scroll to position [281, 0]
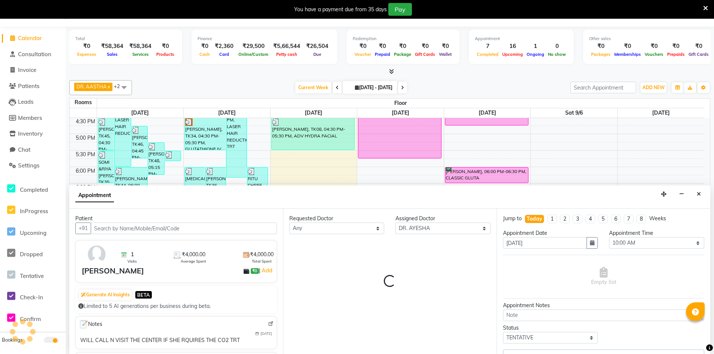
select select "4343"
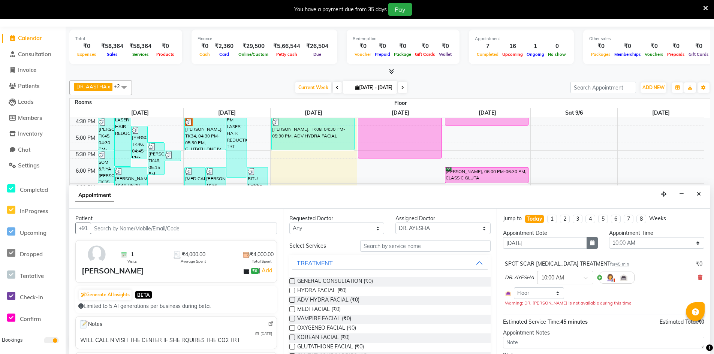
click at [587, 241] on button "button" at bounding box center [592, 243] width 11 height 12
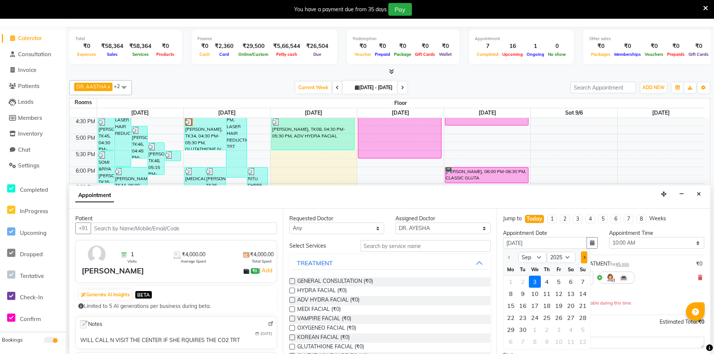
click at [584, 259] on span "Next month" at bounding box center [584, 257] width 3 height 3
select select "10"
click at [535, 283] on div "1" at bounding box center [535, 282] width 12 height 12
type input "[DATE]"
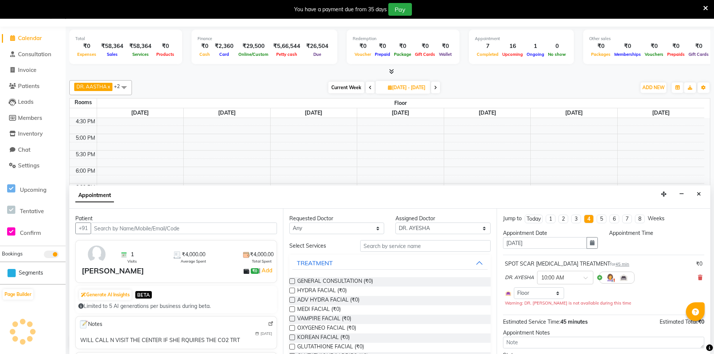
select select "600"
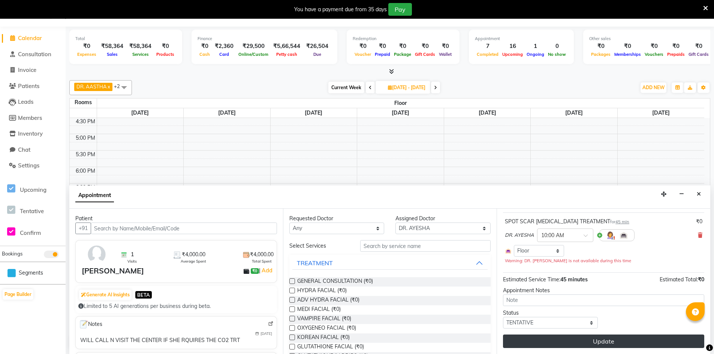
click at [596, 345] on button "Update" at bounding box center [603, 342] width 201 height 14
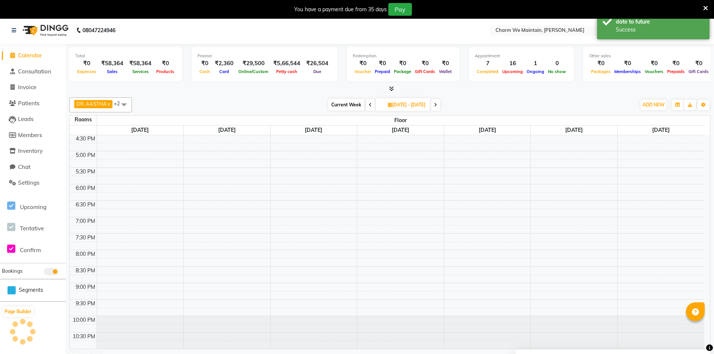
scroll to position [0, 0]
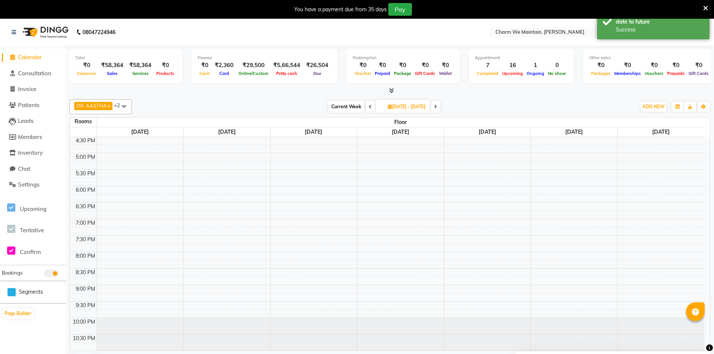
click at [388, 106] on icon at bounding box center [390, 107] width 4 height 5
select select "9"
select select "2025"
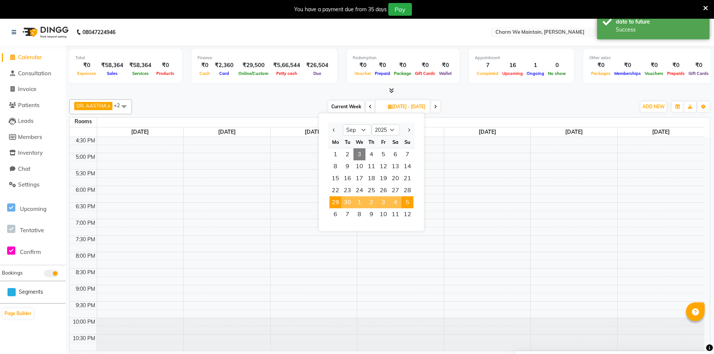
click at [360, 155] on span "3" at bounding box center [360, 155] width 12 height 12
type input "[DATE]"
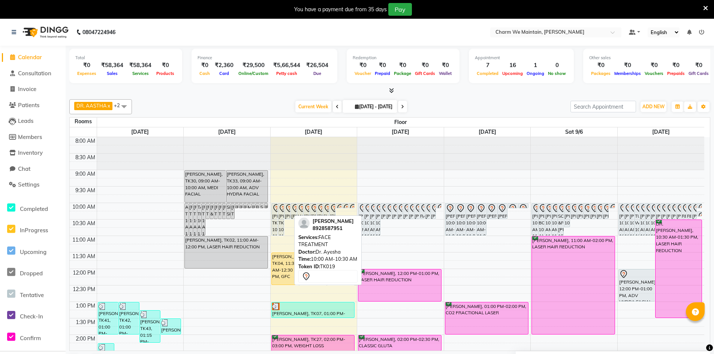
click at [286, 209] on icon at bounding box center [289, 208] width 9 height 9
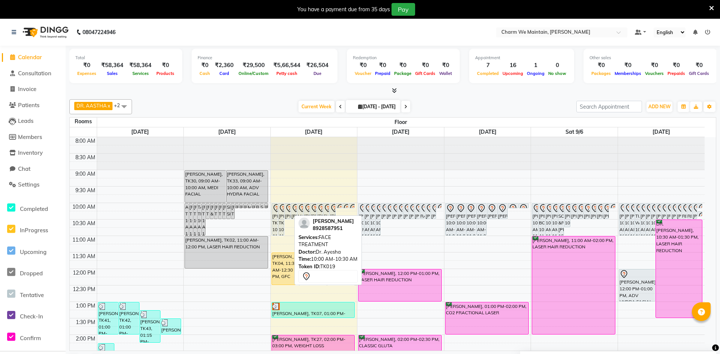
select select "7"
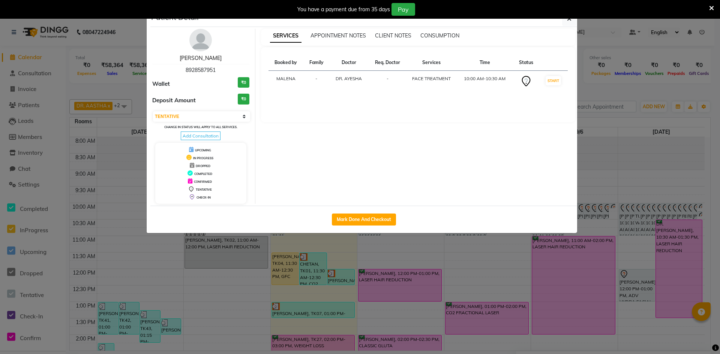
click at [210, 57] on link "[PERSON_NAME]" at bounding box center [201, 58] width 42 height 7
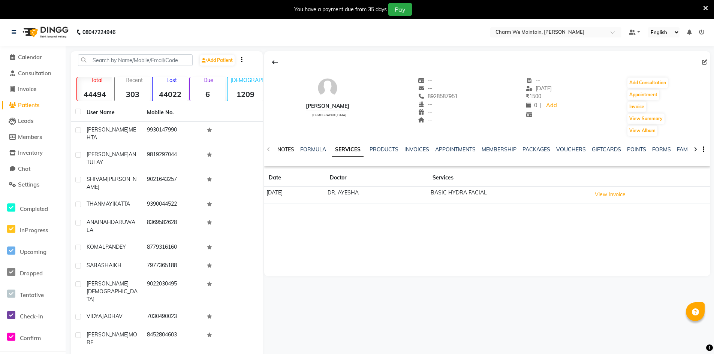
click at [286, 147] on link "NOTES" at bounding box center [286, 149] width 17 height 7
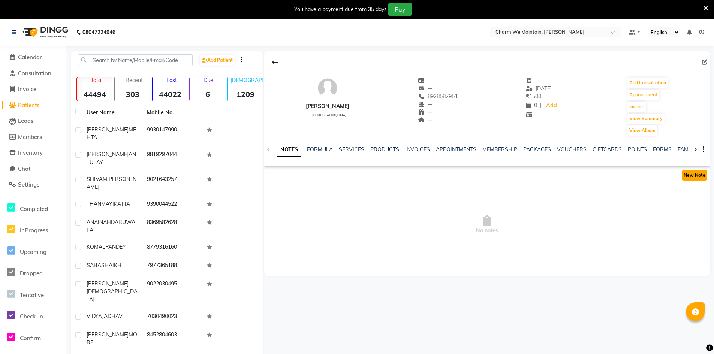
click at [696, 177] on button "New Note" at bounding box center [695, 175] width 26 height 11
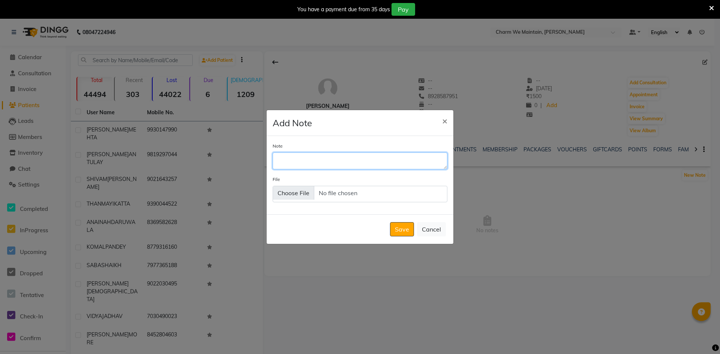
click at [336, 165] on textarea "Note" at bounding box center [360, 161] width 175 height 17
type textarea "N"
type textarea "DONT WANT TO VISIT"
click at [399, 230] on button "Save" at bounding box center [402, 229] width 24 height 14
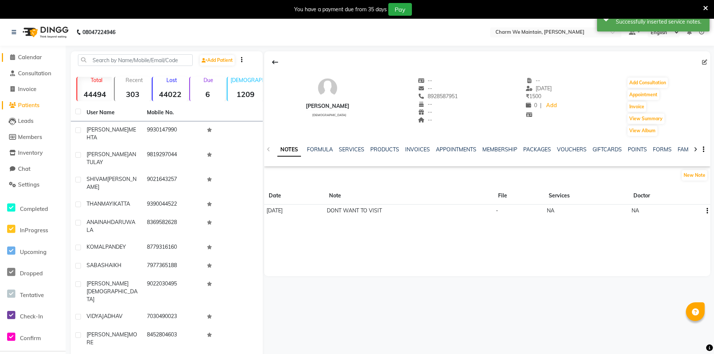
click at [31, 58] on span "Calendar" at bounding box center [30, 57] width 24 height 7
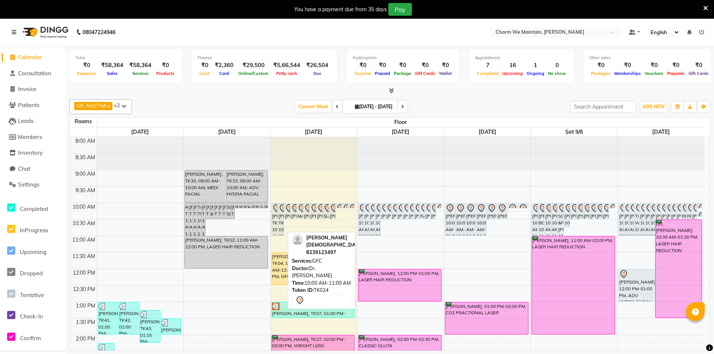
click at [280, 217] on div "[PERSON_NAME], TK24, 10:00 AM-11:00 AM, GFC" at bounding box center [281, 220] width 6 height 32
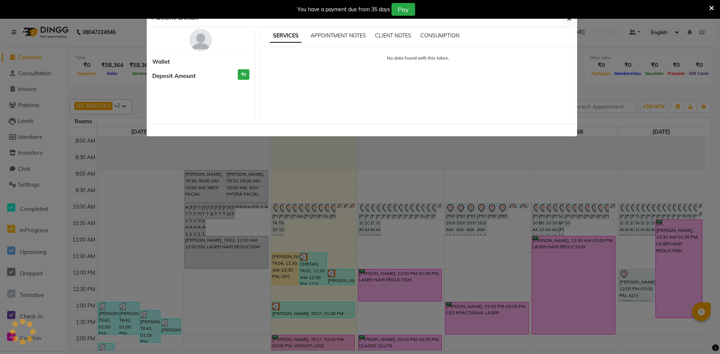
select select "7"
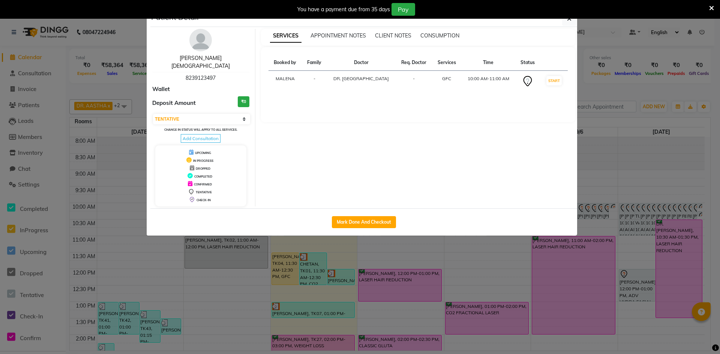
click at [198, 60] on link "[PERSON_NAME][DEMOGRAPHIC_DATA]" at bounding box center [200, 62] width 59 height 15
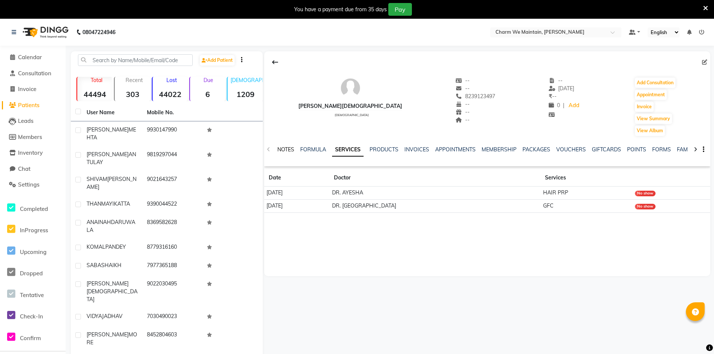
click at [282, 148] on link "NOTES" at bounding box center [286, 149] width 17 height 7
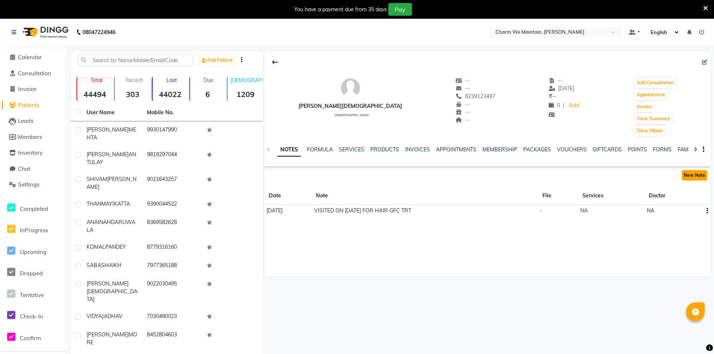
click at [690, 177] on button "New Note" at bounding box center [695, 175] width 26 height 11
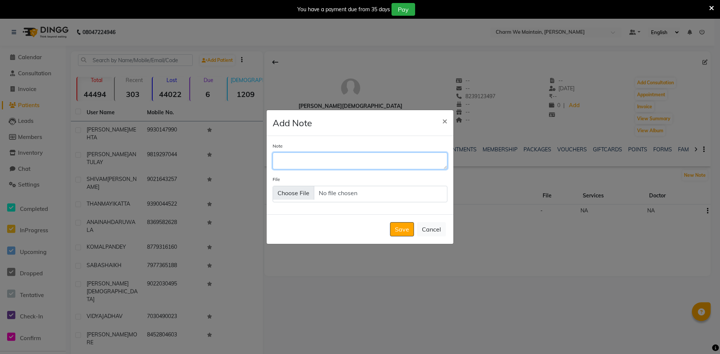
click at [369, 159] on textarea "Note" at bounding box center [360, 161] width 175 height 17
type textarea "WILL VISIT [DATE][DATE] 10:00"
click at [402, 234] on button "Save" at bounding box center [402, 229] width 24 height 14
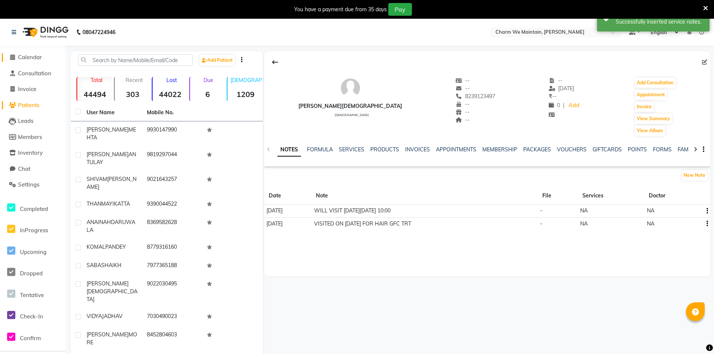
click at [28, 58] on span "Calendar" at bounding box center [30, 57] width 24 height 7
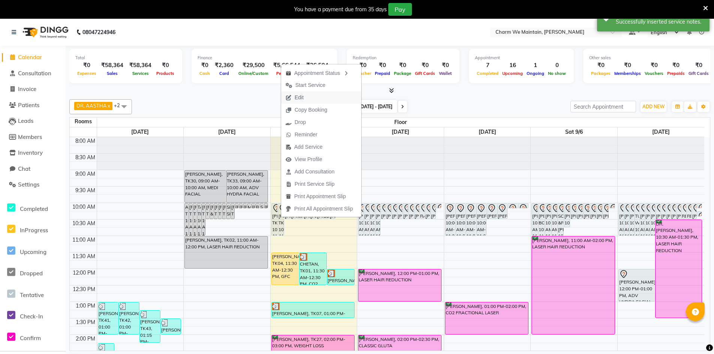
click at [301, 99] on span "Edit" at bounding box center [299, 98] width 9 height 8
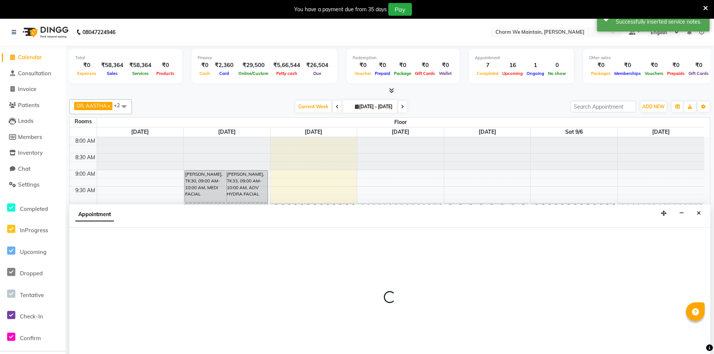
scroll to position [19, 0]
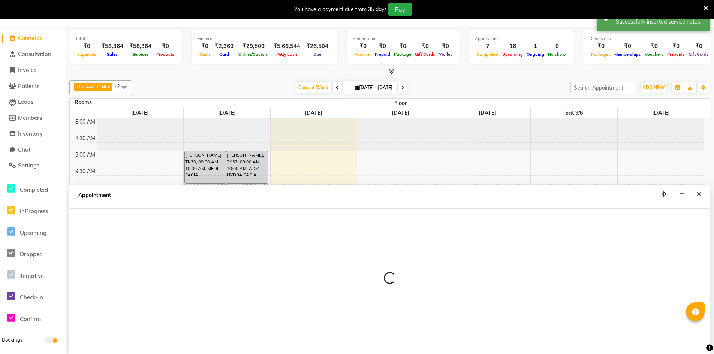
select select "86212"
select select "600"
select select "tentative"
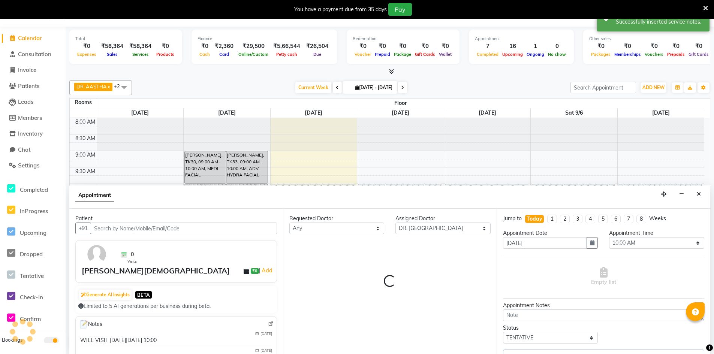
scroll to position [281, 0]
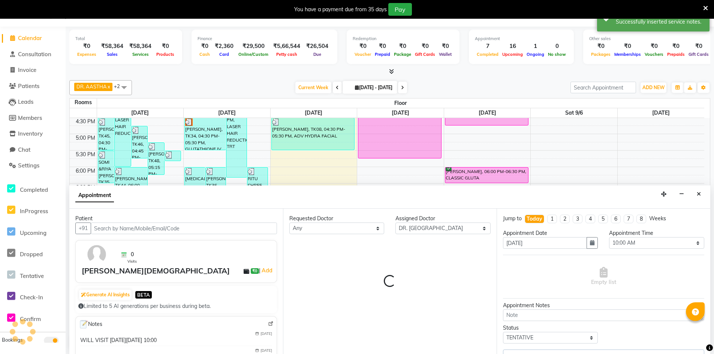
select select "4343"
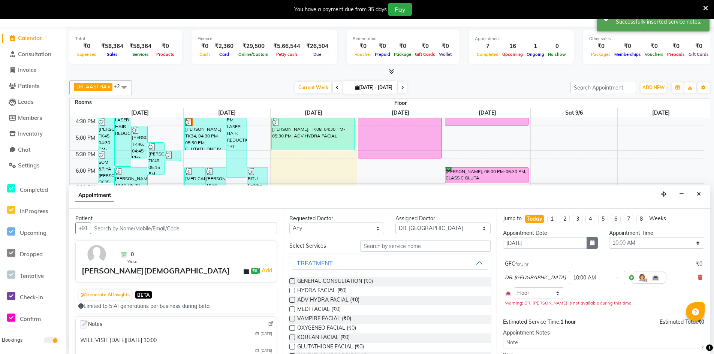
click at [590, 241] on icon "button" at bounding box center [592, 242] width 5 height 5
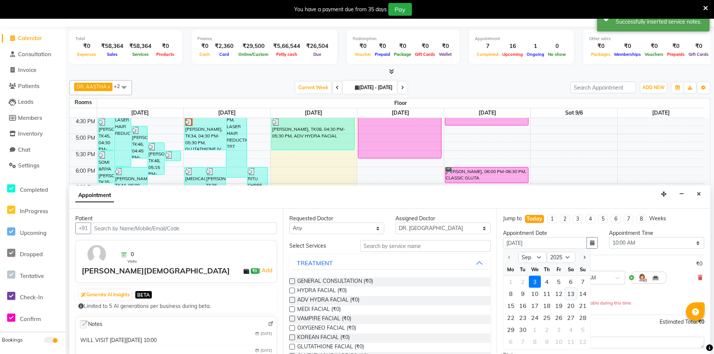
click at [569, 294] on div "13" at bounding box center [571, 294] width 12 height 12
type input "[DATE]"
select select "600"
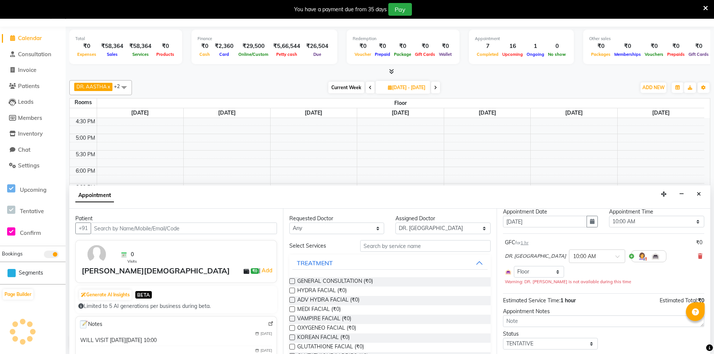
scroll to position [42, 0]
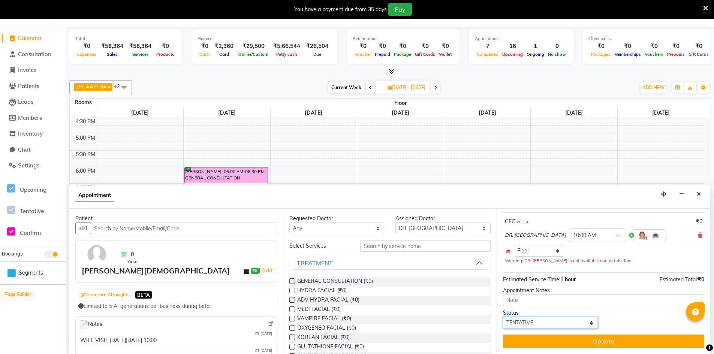
click at [581, 325] on select "Select TENTATIVE CONFIRM UPCOMING" at bounding box center [550, 323] width 95 height 12
select select "confirm booking"
click at [503, 317] on select "Select TENTATIVE CONFIRM UPCOMING" at bounding box center [550, 323] width 95 height 12
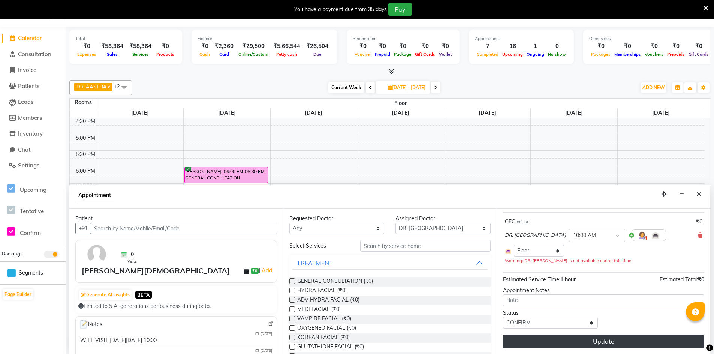
click at [599, 344] on button "Update" at bounding box center [603, 342] width 201 height 14
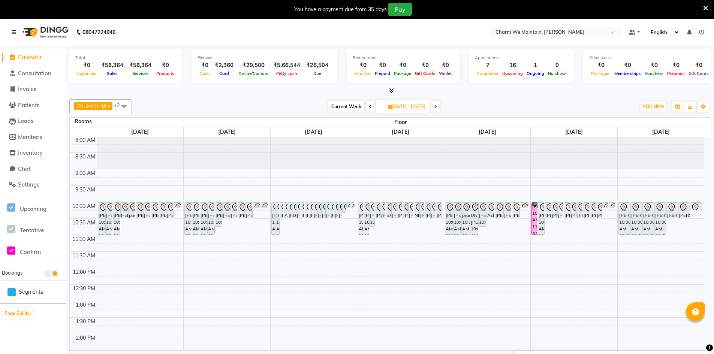
scroll to position [0, 0]
click at [369, 105] on icon at bounding box center [370, 107] width 3 height 5
type input "[DATE]"
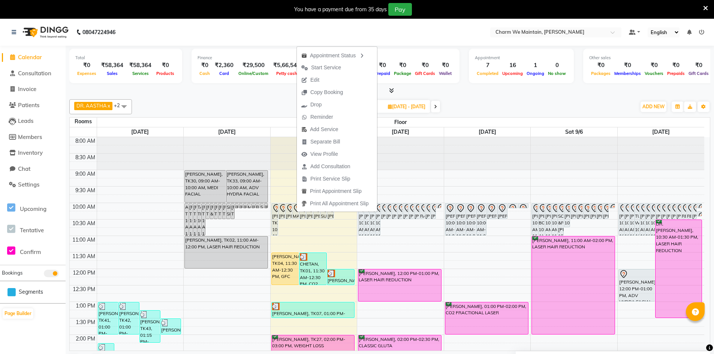
click at [471, 98] on div "DR. AASTHA x DR. AYESHA x DR. [PERSON_NAME] x +2 Select All DR. AYESHA DR. [PER…" at bounding box center [389, 233] width 641 height 275
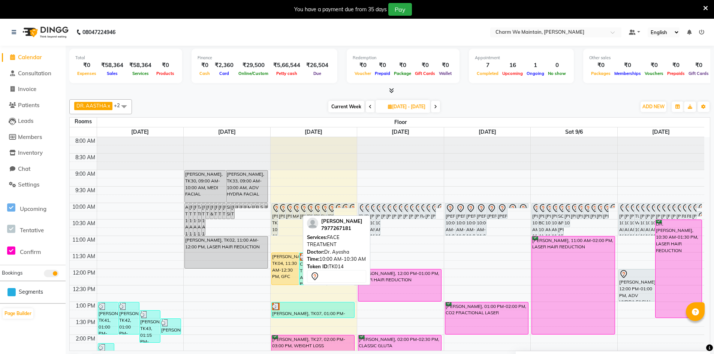
click at [296, 213] on div "MAMITA [PERSON_NAME], TK14, 10:00 AM-10:30 AM, FACE TREATMENT" at bounding box center [296, 211] width 6 height 15
select select "7"
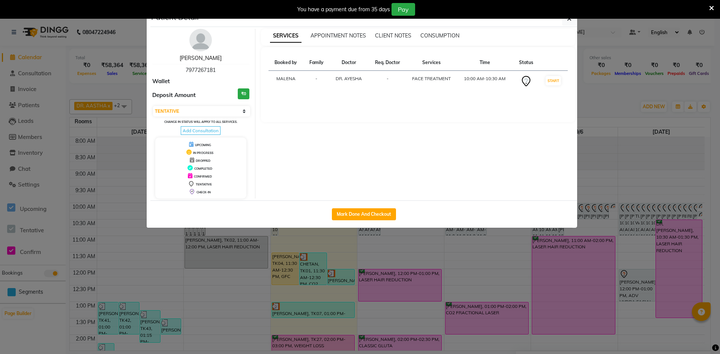
click at [216, 60] on link "[PERSON_NAME]" at bounding box center [201, 58] width 42 height 7
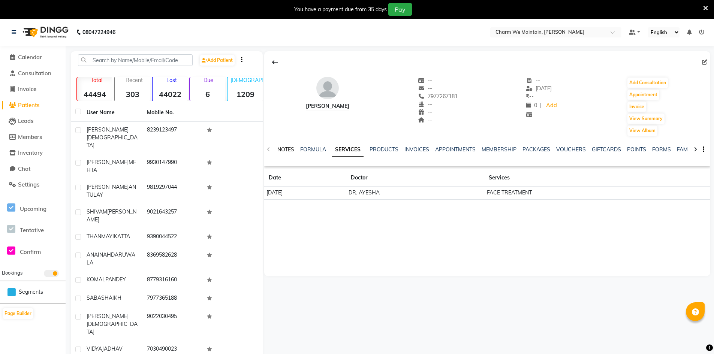
click at [289, 147] on link "NOTES" at bounding box center [286, 149] width 17 height 7
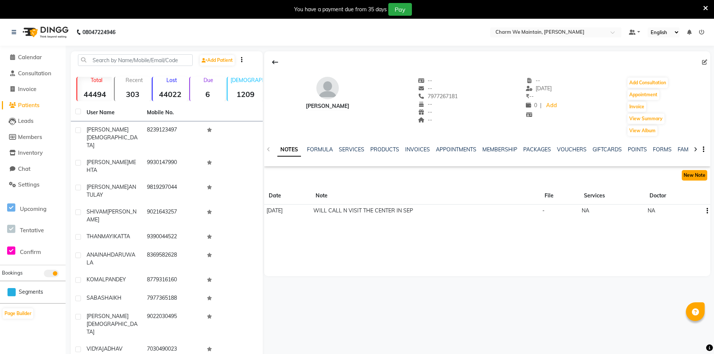
click at [699, 172] on button "New Note" at bounding box center [695, 175] width 26 height 11
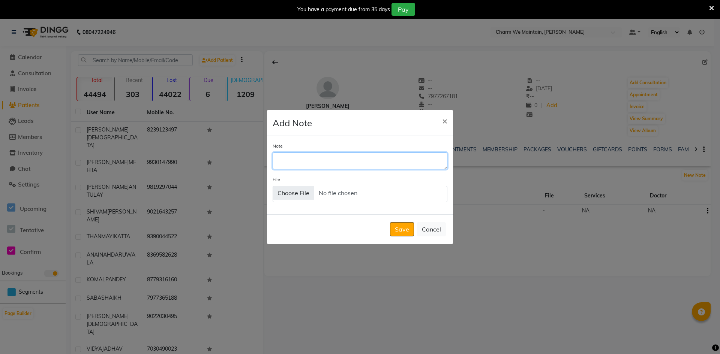
click at [313, 158] on textarea "Note" at bounding box center [360, 161] width 175 height 17
type textarea "RINGING /DONE WHATS APP"
click at [407, 227] on button "Save" at bounding box center [402, 229] width 24 height 14
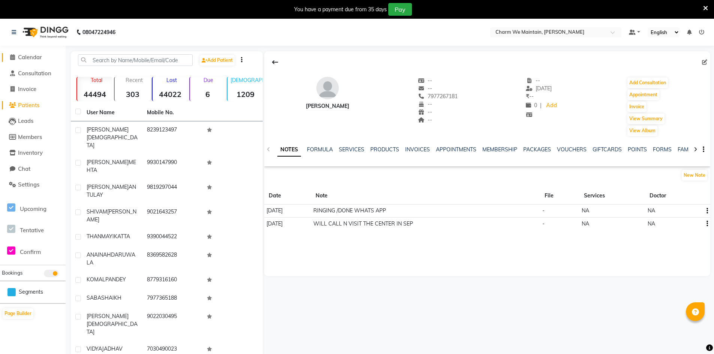
click at [27, 57] on span "Calendar" at bounding box center [30, 57] width 24 height 7
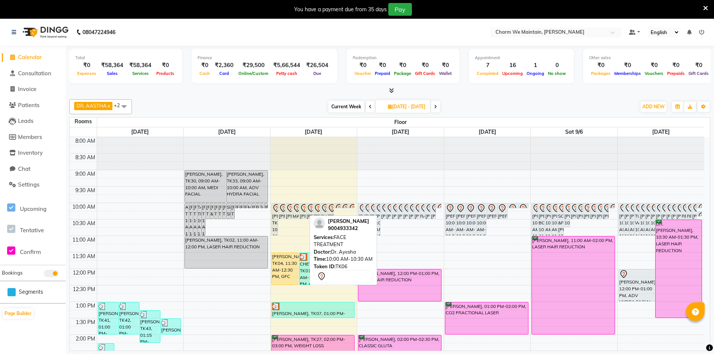
click at [302, 208] on icon at bounding box center [304, 208] width 6 height 8
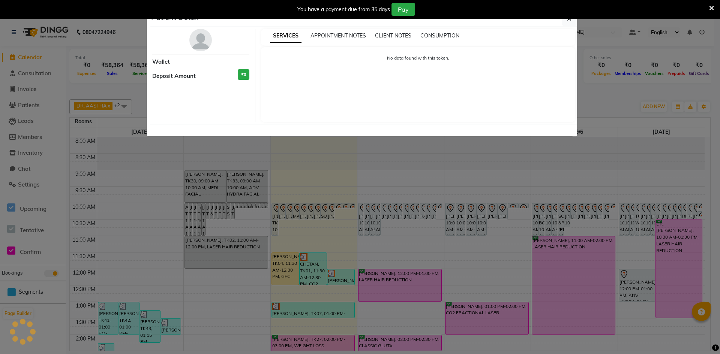
select select "7"
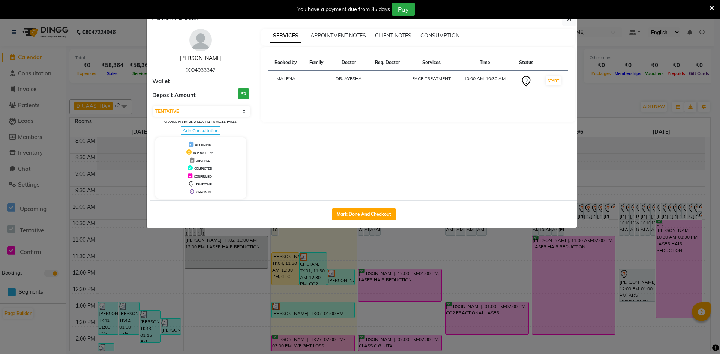
click at [209, 59] on link "[PERSON_NAME]" at bounding box center [201, 58] width 42 height 7
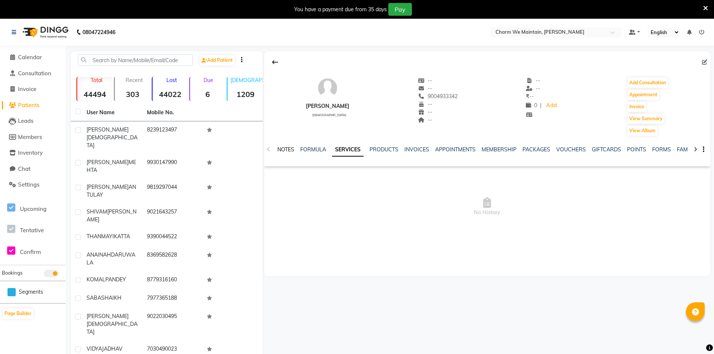
click at [285, 149] on link "NOTES" at bounding box center [286, 149] width 17 height 7
click at [697, 177] on button "New Note" at bounding box center [695, 175] width 26 height 11
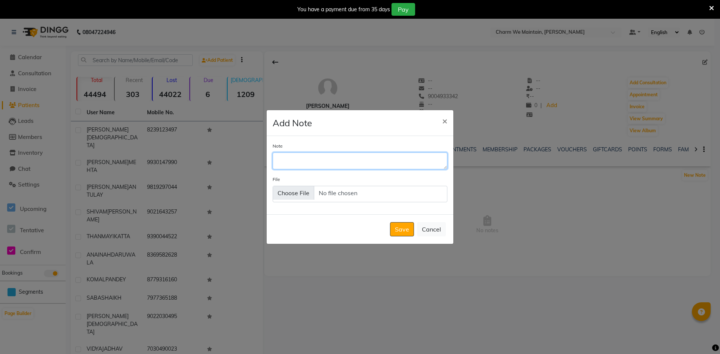
click at [311, 165] on textarea "Note" at bounding box center [360, 161] width 175 height 17
type textarea "RINGING /DONE WHATS APP"
click at [402, 230] on button "Save" at bounding box center [402, 229] width 24 height 14
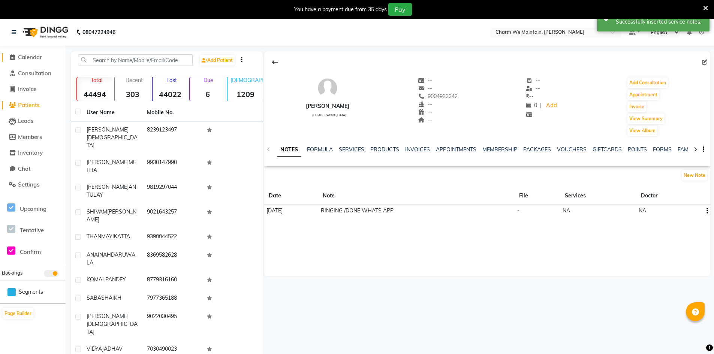
click at [31, 58] on span "Calendar" at bounding box center [30, 57] width 24 height 7
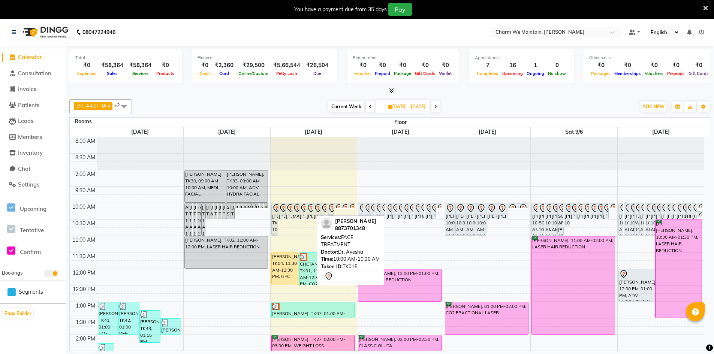
click at [309, 207] on icon at bounding box center [311, 208] width 9 height 9
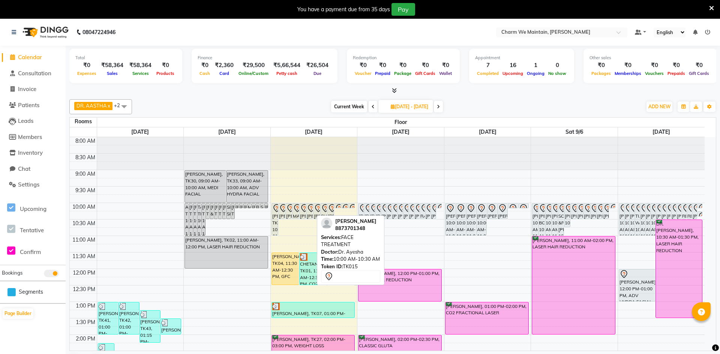
select select "7"
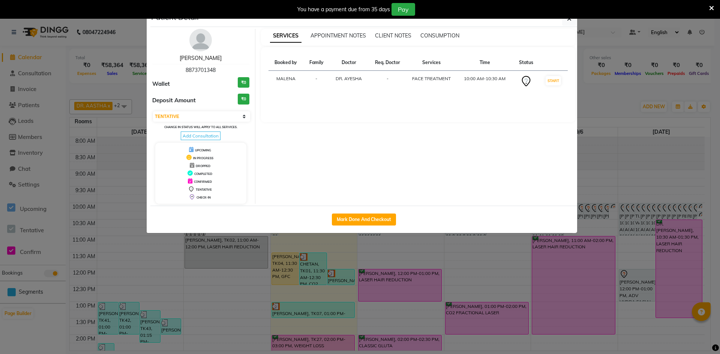
click at [219, 60] on link "[PERSON_NAME]" at bounding box center [201, 58] width 42 height 7
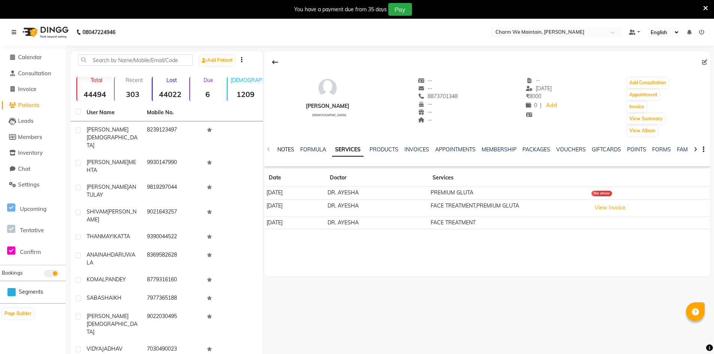
click at [288, 149] on link "NOTES" at bounding box center [286, 149] width 17 height 7
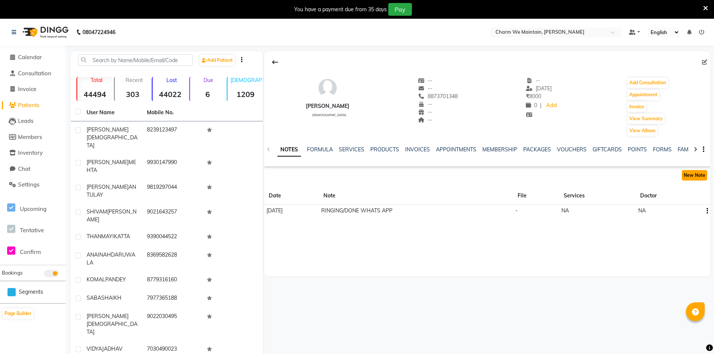
click at [698, 174] on button "New Note" at bounding box center [695, 175] width 26 height 11
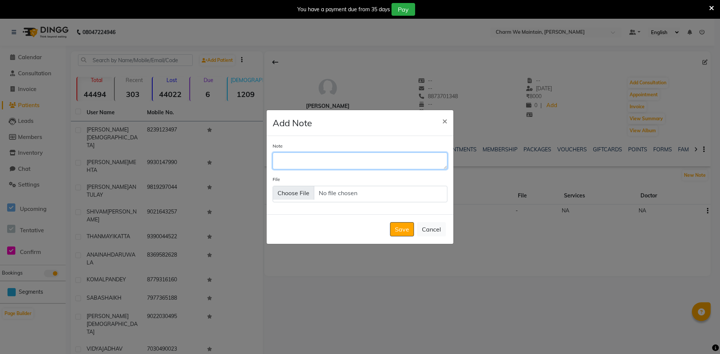
click at [345, 164] on textarea "Note" at bounding box center [360, 161] width 175 height 17
type textarea "RINGING /WHATS APP SENT"
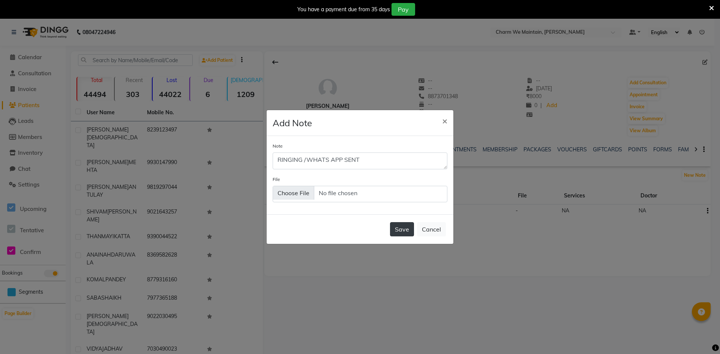
click at [401, 229] on button "Save" at bounding box center [402, 229] width 24 height 14
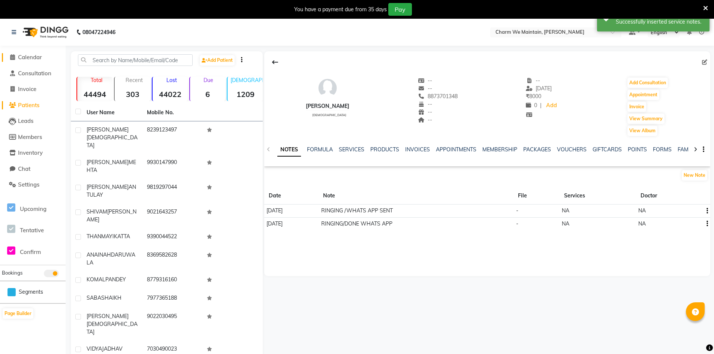
click at [35, 56] on span "Calendar" at bounding box center [30, 57] width 24 height 7
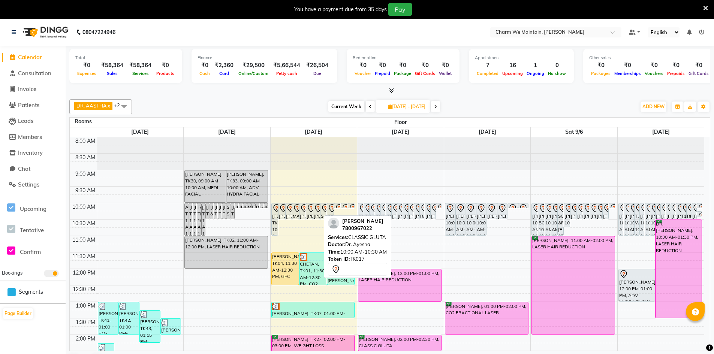
click at [317, 210] on icon at bounding box center [318, 208] width 9 height 9
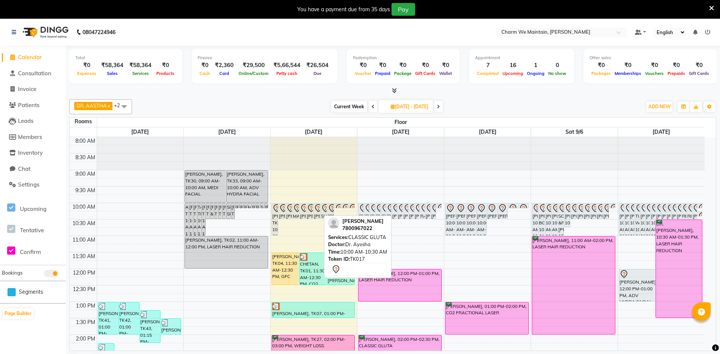
select select "7"
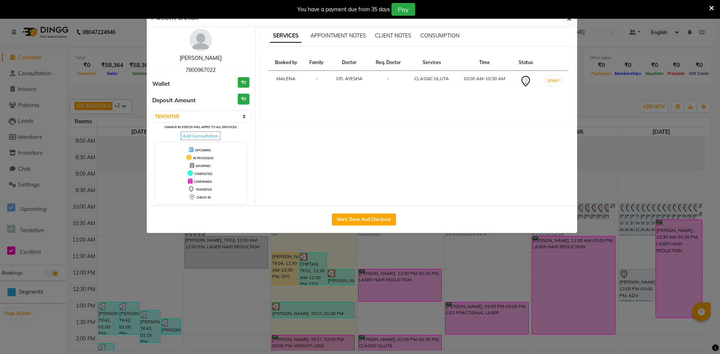
click at [203, 58] on link "[PERSON_NAME]" at bounding box center [201, 58] width 42 height 7
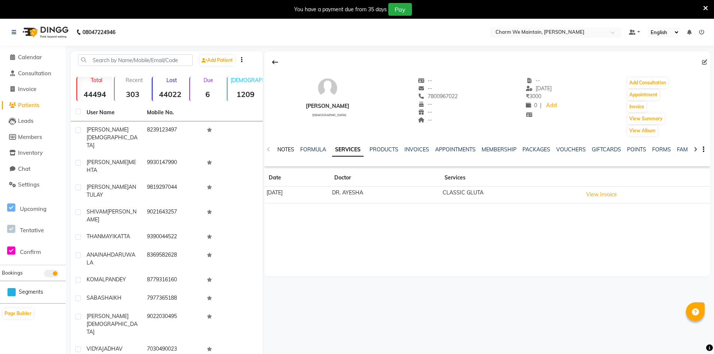
click at [286, 150] on link "NOTES" at bounding box center [286, 149] width 17 height 7
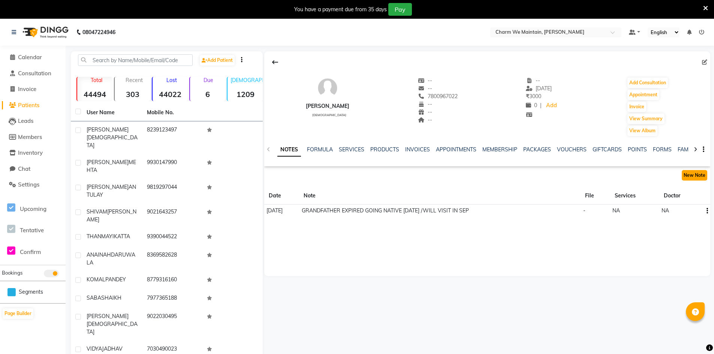
click at [692, 176] on button "New Note" at bounding box center [695, 175] width 26 height 11
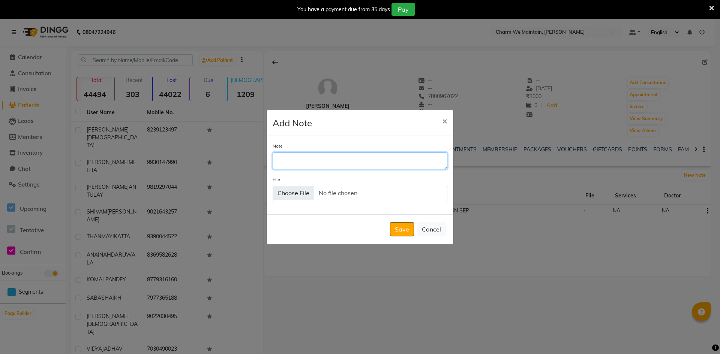
click at [372, 159] on textarea "Note" at bounding box center [360, 161] width 175 height 17
type textarea "BUSY ON ANOTHER CALL /WHATS APP SENT"
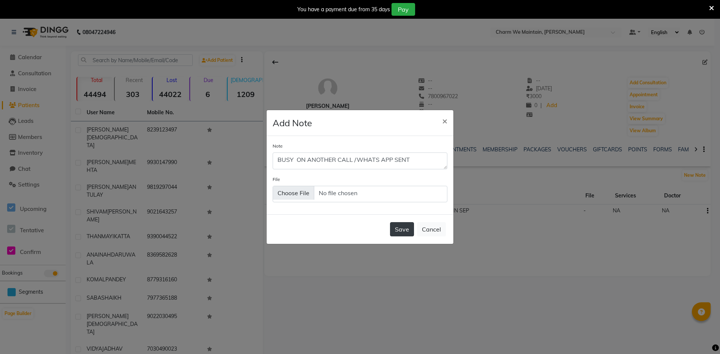
click at [406, 233] on button "Save" at bounding box center [402, 229] width 24 height 14
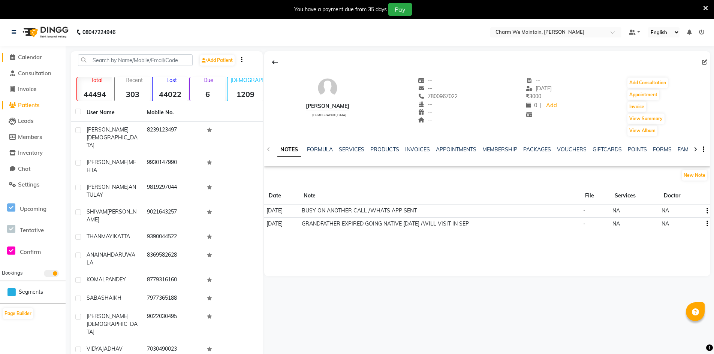
click at [36, 56] on span "Calendar" at bounding box center [30, 57] width 24 height 7
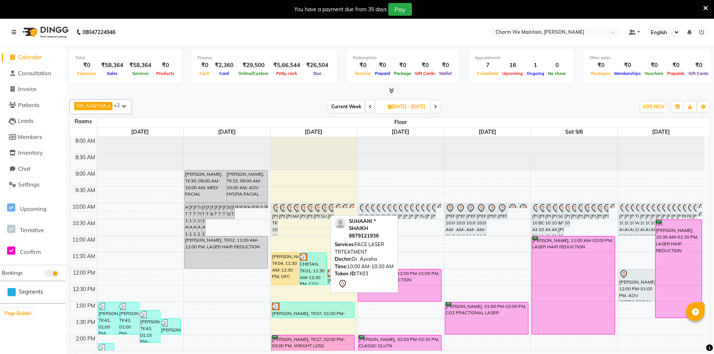
click at [324, 213] on div "SUHAANI * SHAIKH, TK03, 10:00 AM-10:30 AM, FACE LASER TRTEATMENT" at bounding box center [324, 211] width 6 height 15
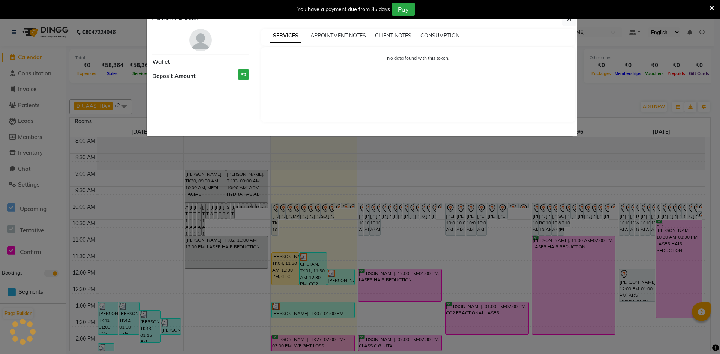
select select "7"
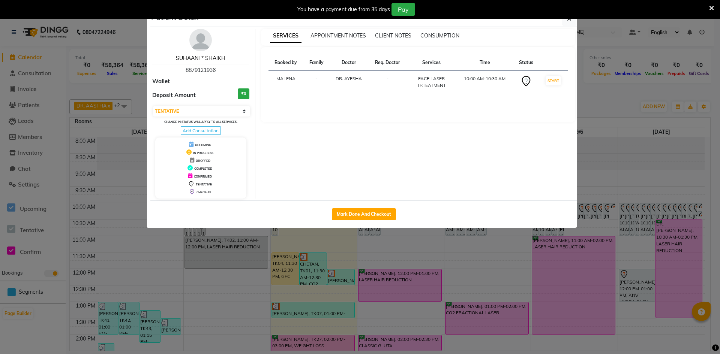
click at [204, 58] on link "SUHAANI * SHAIKH" at bounding box center [201, 58] width 50 height 7
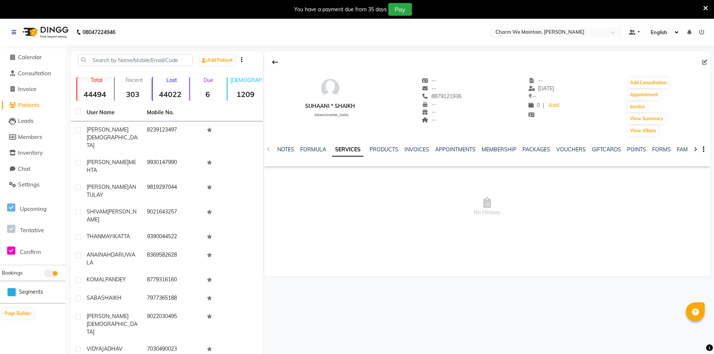
click at [288, 145] on div "NOTES FORMULA SERVICES PRODUCTS INVOICES APPOINTMENTS MEMBERSHIP PACKAGES VOUCH…" at bounding box center [487, 150] width 446 height 26
click at [285, 148] on link "NOTES" at bounding box center [286, 149] width 17 height 7
click at [693, 174] on button "New Note" at bounding box center [695, 175] width 26 height 11
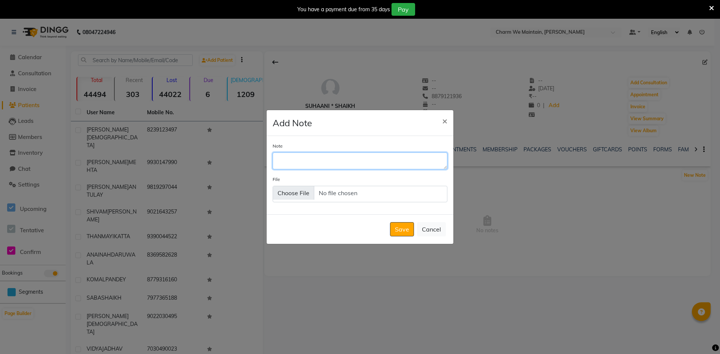
click at [365, 167] on textarea "Note" at bounding box center [360, 161] width 175 height 17
type textarea "RINGING /WHATS APP SENT"
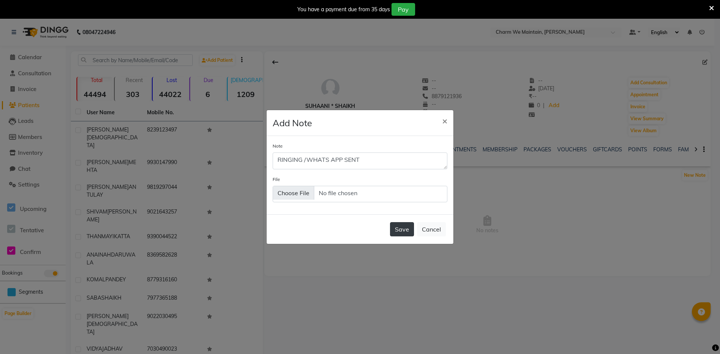
click at [407, 231] on button "Save" at bounding box center [402, 229] width 24 height 14
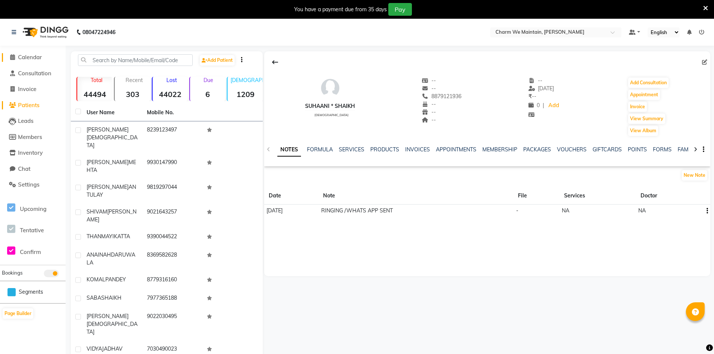
click at [24, 59] on span "Calendar" at bounding box center [30, 57] width 24 height 7
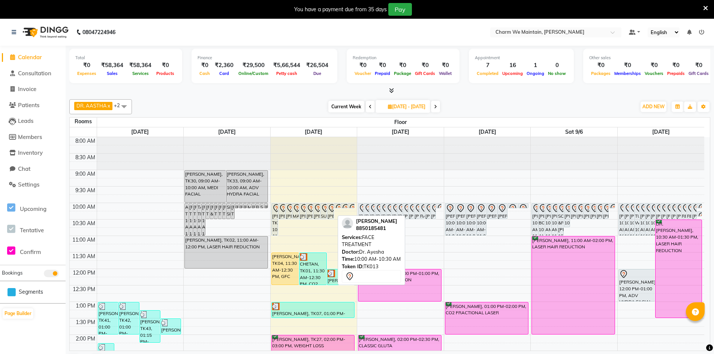
click at [330, 210] on icon at bounding box center [332, 208] width 6 height 8
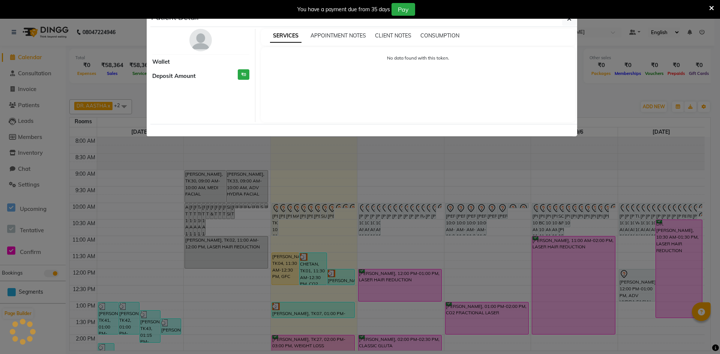
select select "7"
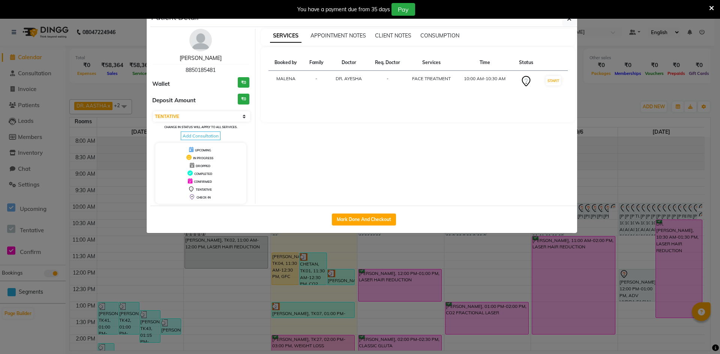
click at [193, 58] on link "[PERSON_NAME]" at bounding box center [201, 58] width 42 height 7
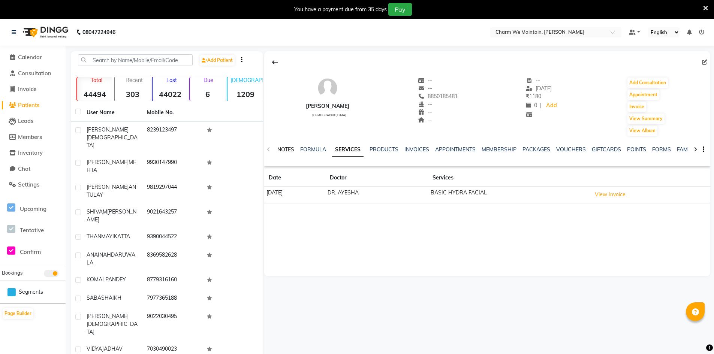
click at [282, 147] on link "NOTES" at bounding box center [286, 149] width 17 height 7
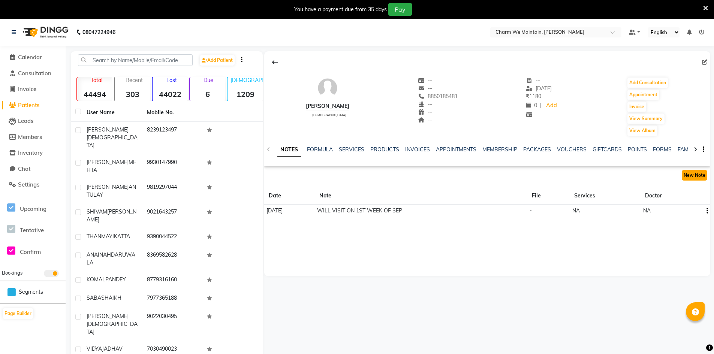
click at [699, 172] on button "New Note" at bounding box center [695, 175] width 26 height 11
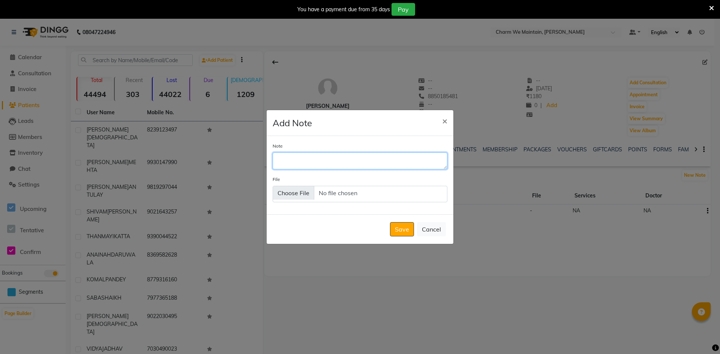
click at [326, 167] on textarea "Note" at bounding box center [360, 161] width 175 height 17
type textarea "WHATS APP SENT"
click at [408, 227] on button "Save" at bounding box center [402, 229] width 24 height 14
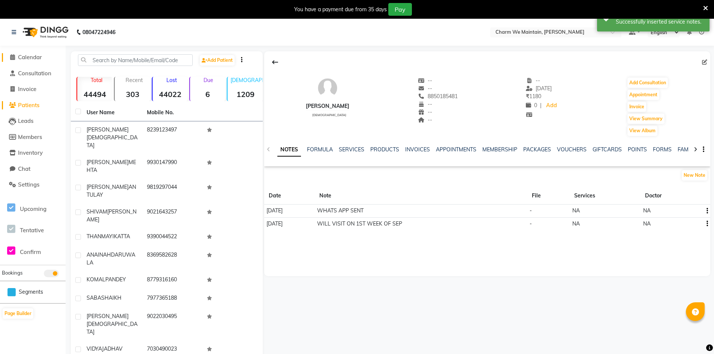
click at [26, 57] on span "Calendar" at bounding box center [30, 57] width 24 height 7
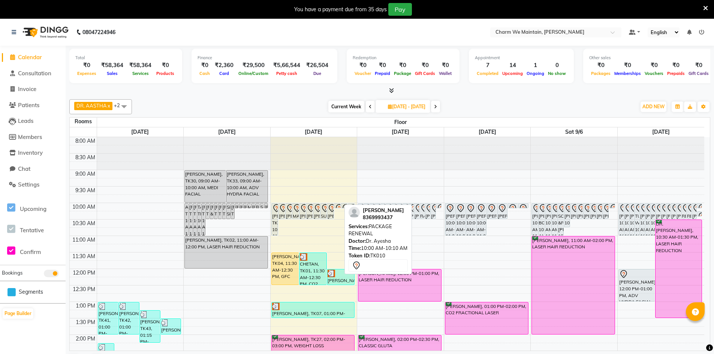
click at [338, 203] on link "[PERSON_NAME], TK10, 10:00 AM-10:10 AM, PACKAGE RENEWAL" at bounding box center [337, 205] width 7 height 5
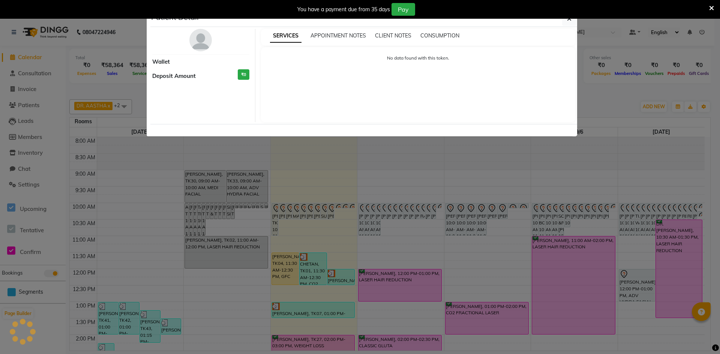
select select "7"
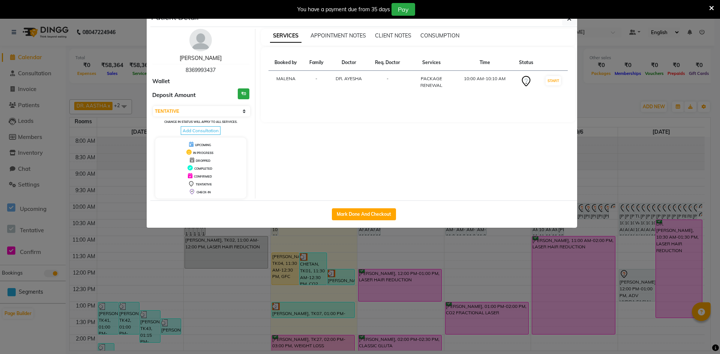
click at [197, 58] on link "[PERSON_NAME]" at bounding box center [201, 58] width 42 height 7
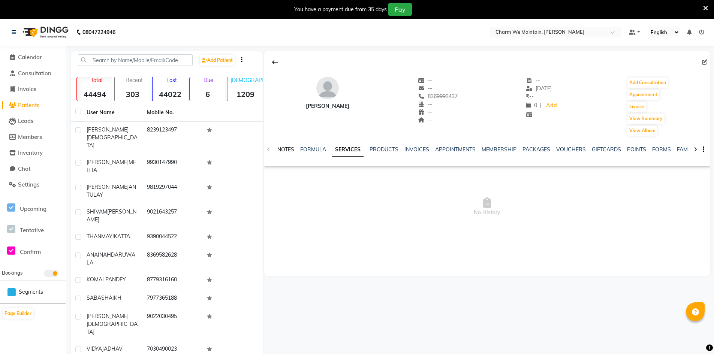
click at [284, 150] on link "NOTES" at bounding box center [286, 149] width 17 height 7
click at [696, 178] on button "New Note" at bounding box center [695, 175] width 26 height 11
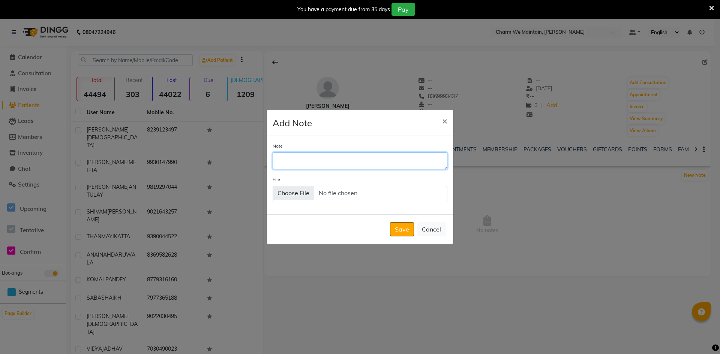
click at [315, 165] on textarea "Note" at bounding box center [360, 161] width 175 height 17
type textarea "WHATS APP SENT"
click at [411, 229] on button "Save" at bounding box center [402, 229] width 24 height 14
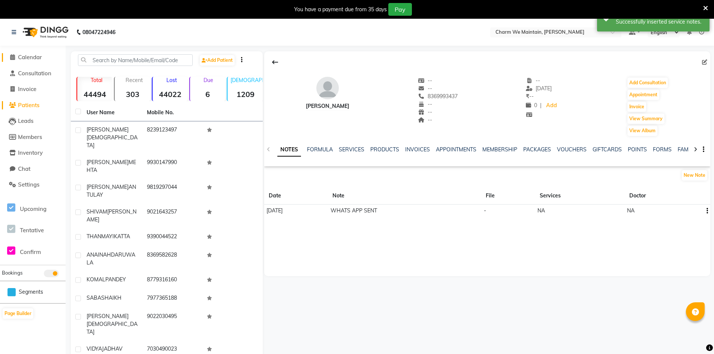
click at [36, 57] on span "Calendar" at bounding box center [30, 57] width 24 height 7
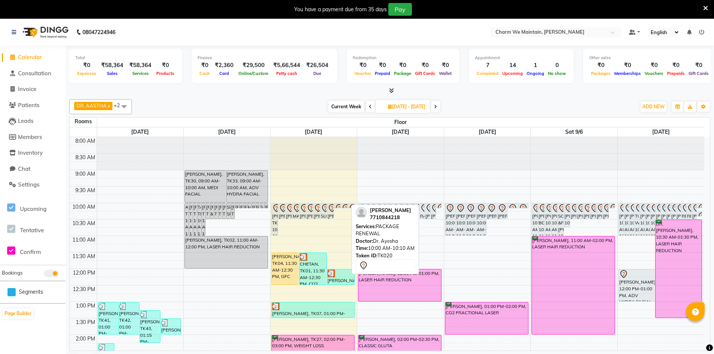
click at [346, 208] on div at bounding box center [344, 208] width 6 height 3
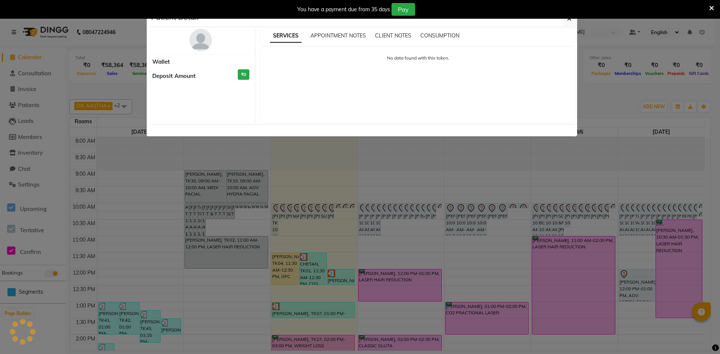
select select "7"
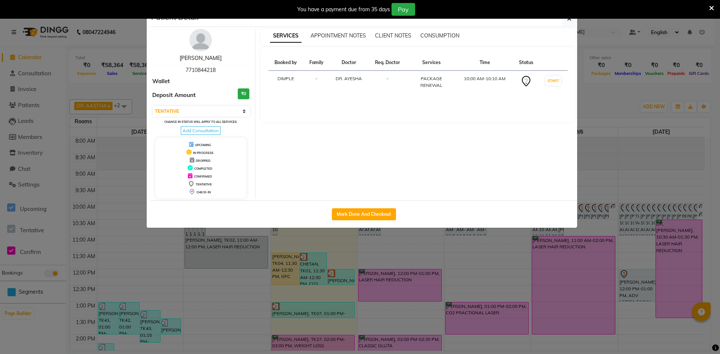
click at [203, 58] on link "[PERSON_NAME]" at bounding box center [201, 58] width 42 height 7
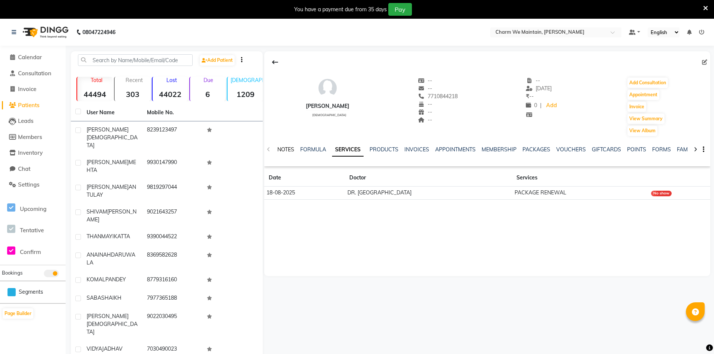
click at [290, 147] on link "NOTES" at bounding box center [286, 149] width 17 height 7
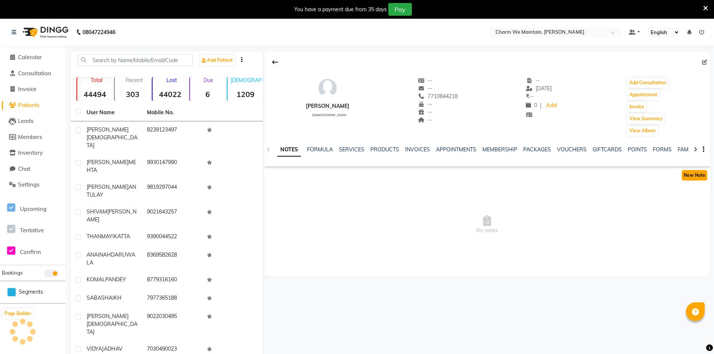
click at [686, 176] on button "New Note" at bounding box center [695, 175] width 26 height 11
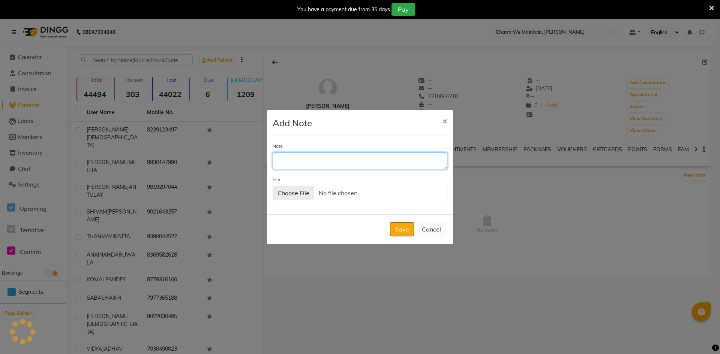
click at [339, 166] on textarea "Note" at bounding box center [360, 161] width 175 height 17
type textarea "WHATS APP SENT"
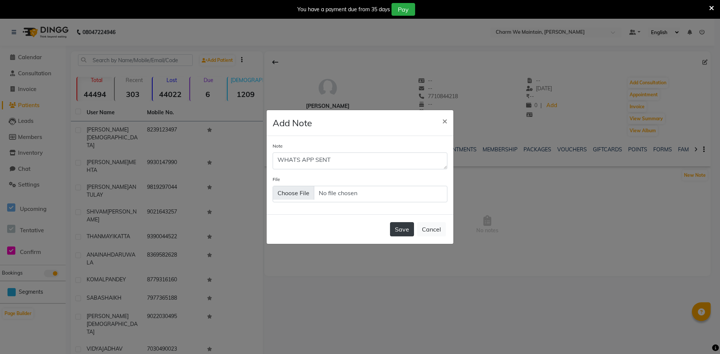
click at [402, 233] on button "Save" at bounding box center [402, 229] width 24 height 14
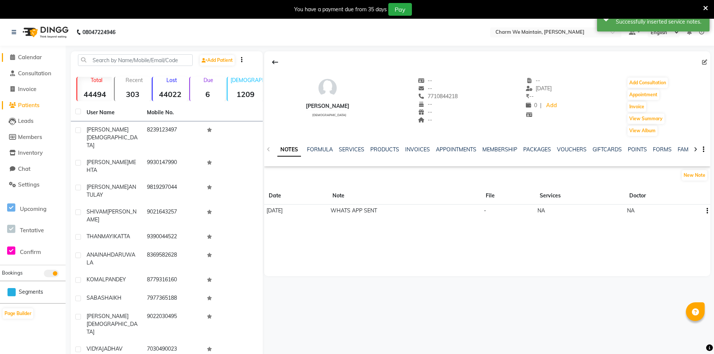
click at [41, 57] on span "Calendar" at bounding box center [30, 57] width 24 height 7
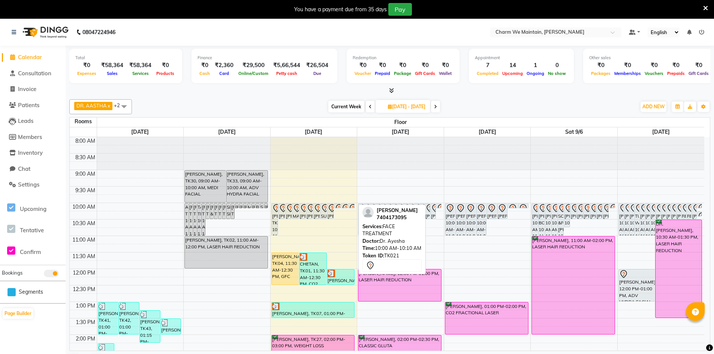
click at [353, 207] on div at bounding box center [351, 208] width 6 height 3
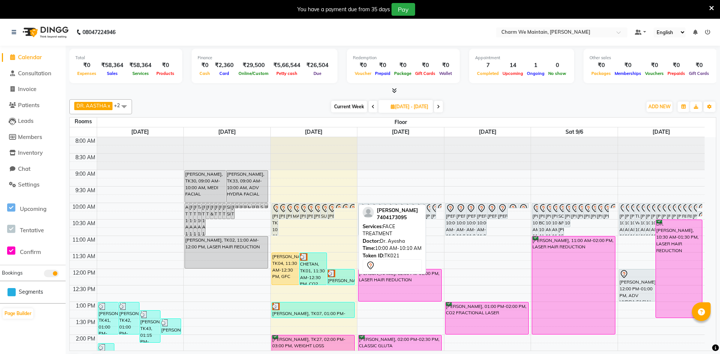
select select "7"
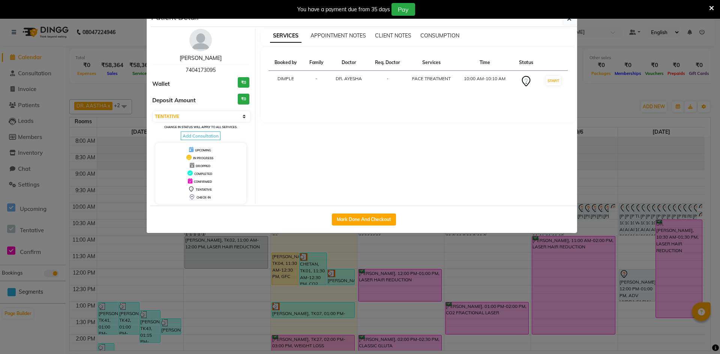
click at [196, 56] on link "[PERSON_NAME]" at bounding box center [201, 58] width 42 height 7
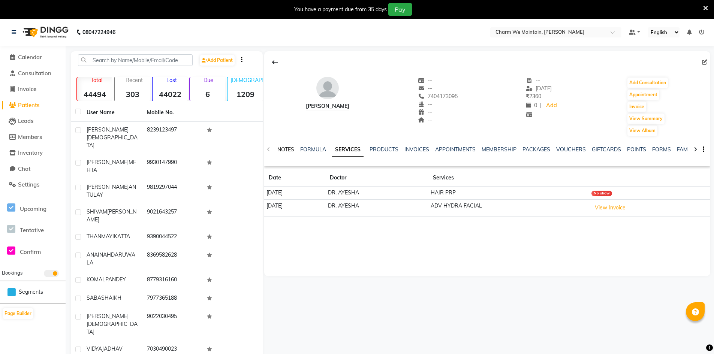
click at [287, 149] on link "NOTES" at bounding box center [286, 149] width 17 height 7
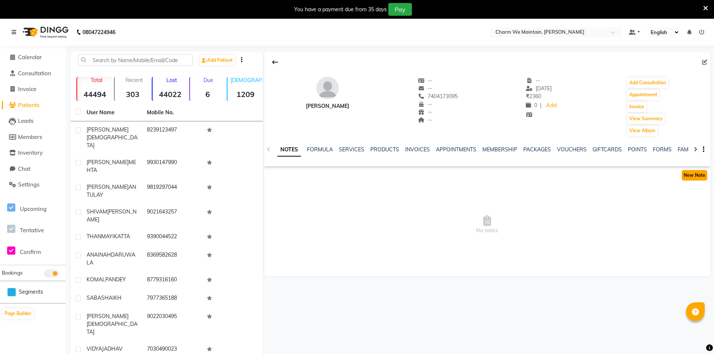
click at [692, 177] on button "New Note" at bounding box center [695, 175] width 26 height 11
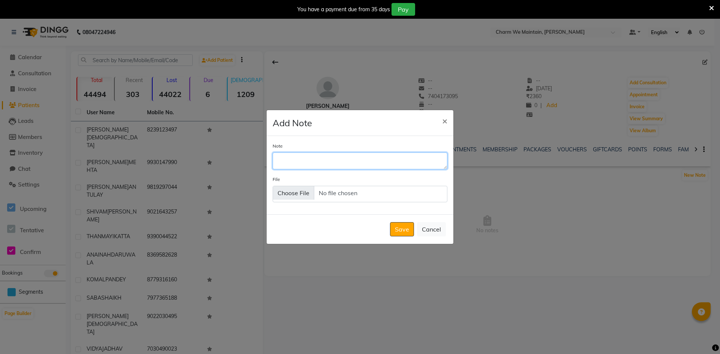
click at [396, 158] on textarea "Note" at bounding box center [360, 161] width 175 height 17
type textarea "W"
type textarea "IN [GEOGRAPHIC_DATA] WILL CALL N VISIT IN MONTH END"
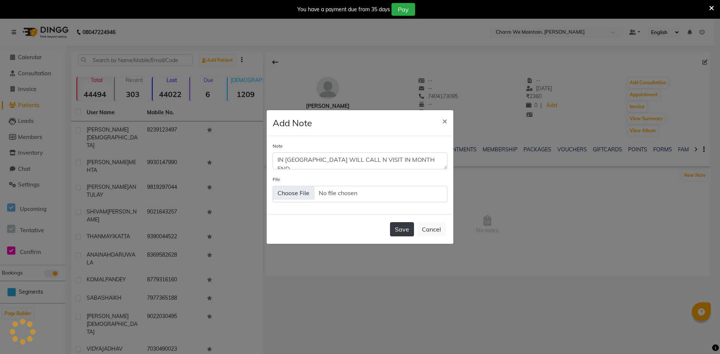
click at [402, 228] on button "Save" at bounding box center [402, 229] width 24 height 14
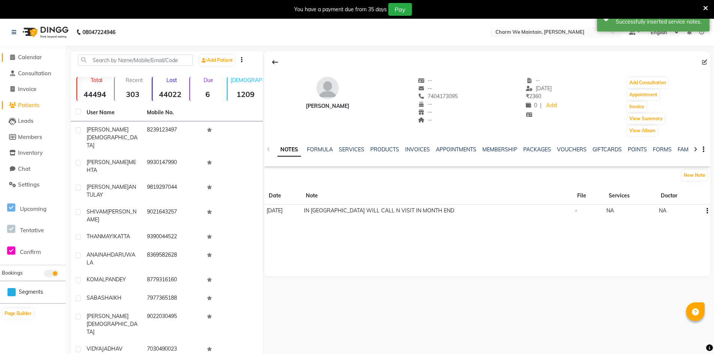
click at [29, 56] on span "Calendar" at bounding box center [30, 57] width 24 height 7
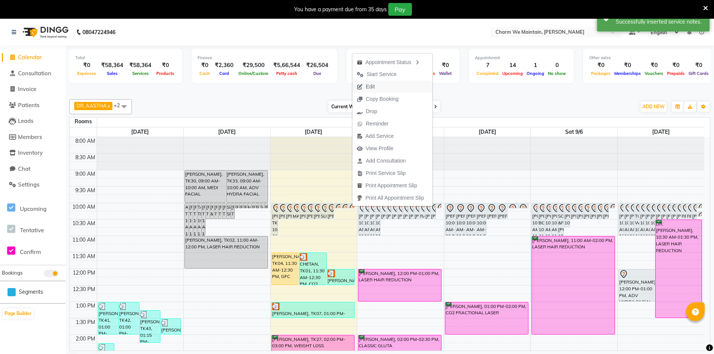
click at [372, 85] on span "Edit" at bounding box center [370, 87] width 9 height 8
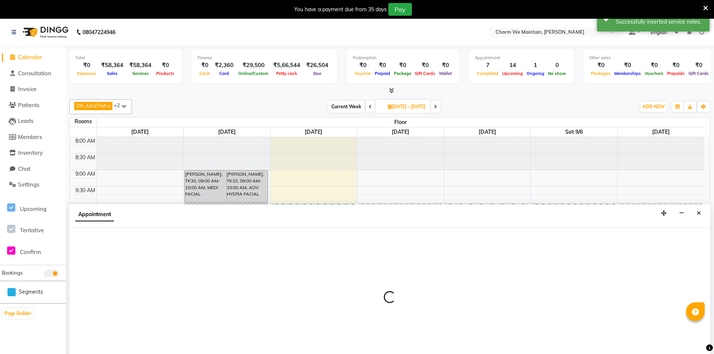
type input "[DATE]"
select select "tentative"
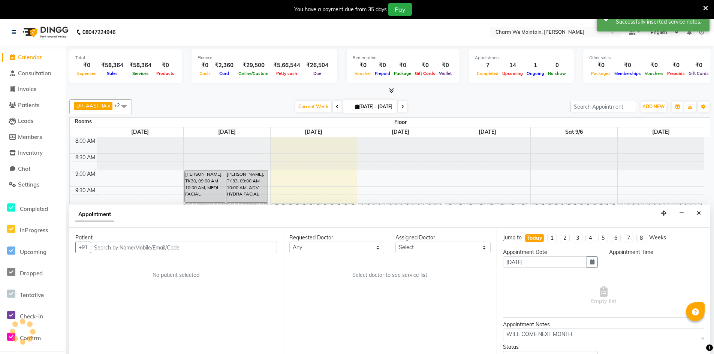
scroll to position [19, 0]
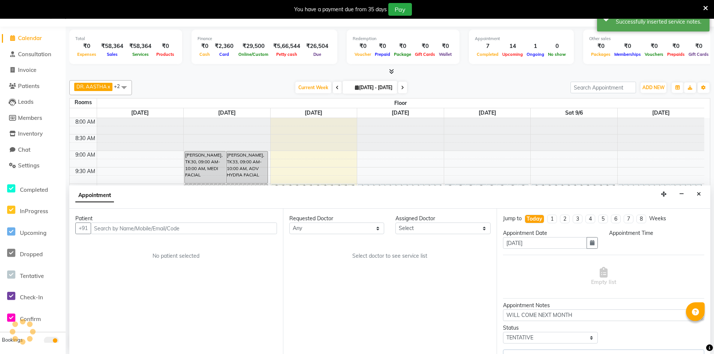
select select "86210"
select select "600"
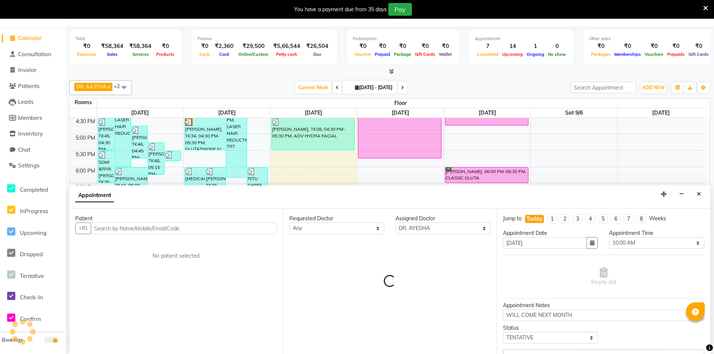
select select "4343"
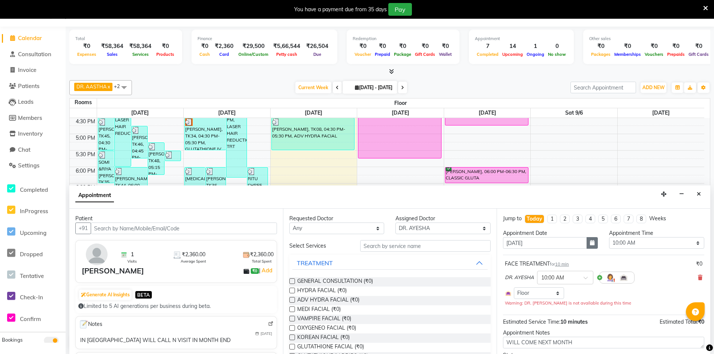
click at [590, 245] on icon "button" at bounding box center [592, 242] width 5 height 5
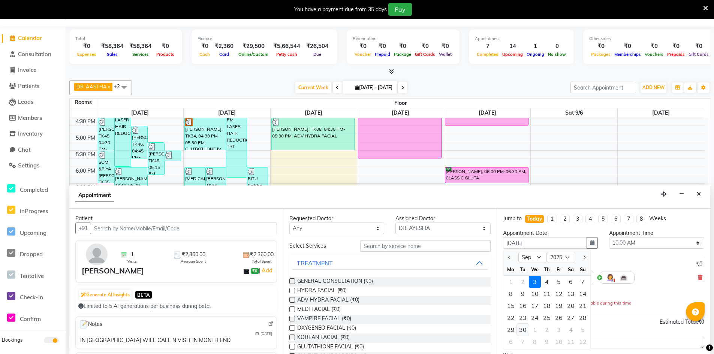
click at [524, 330] on div "30" at bounding box center [523, 330] width 12 height 12
type input "[DATE]"
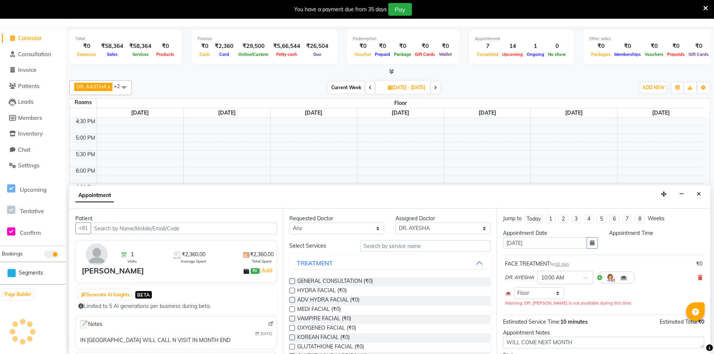
select select "600"
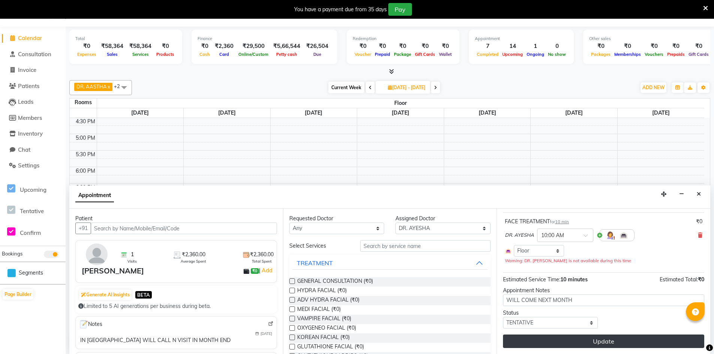
click at [602, 346] on button "Update" at bounding box center [603, 342] width 201 height 14
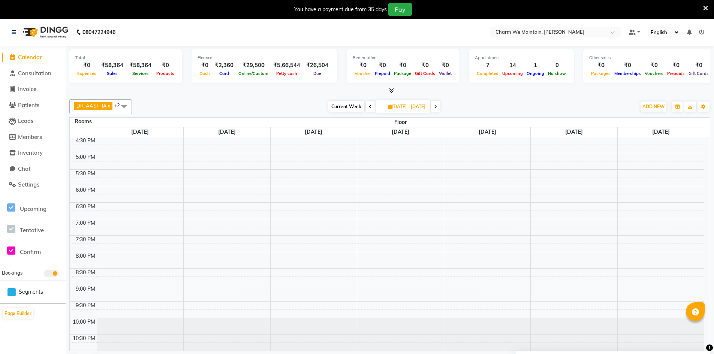
scroll to position [93, 0]
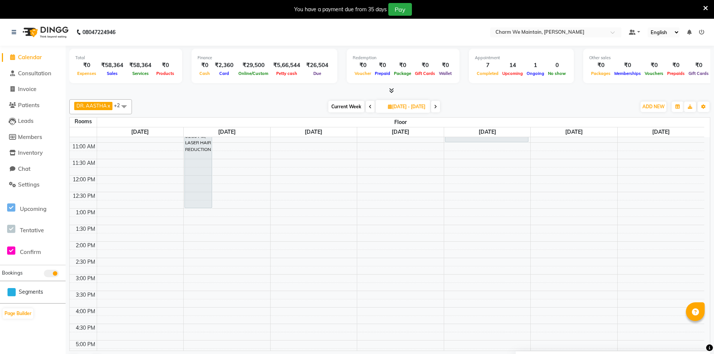
click at [366, 108] on span at bounding box center [370, 107] width 9 height 12
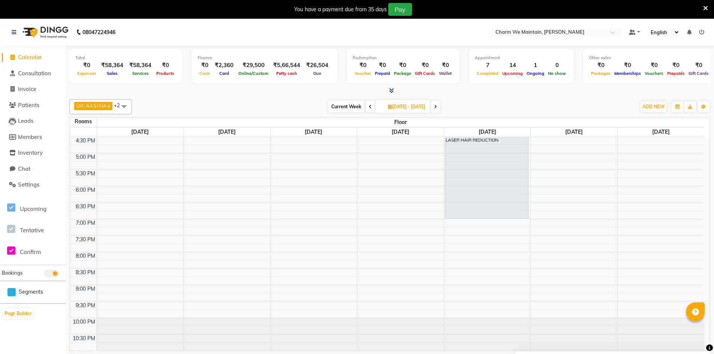
click at [369, 109] on icon at bounding box center [370, 107] width 3 height 5
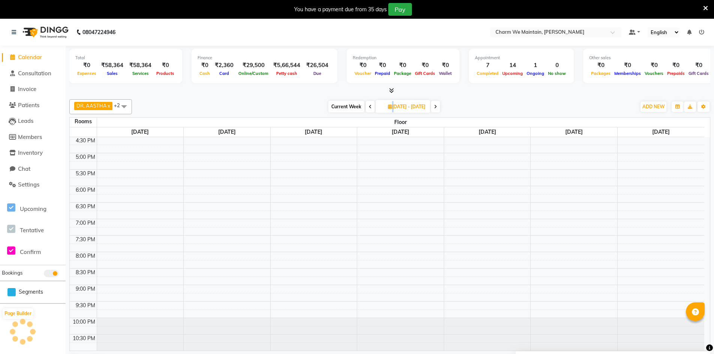
click at [369, 109] on icon at bounding box center [370, 107] width 3 height 5
type input "[DATE]"
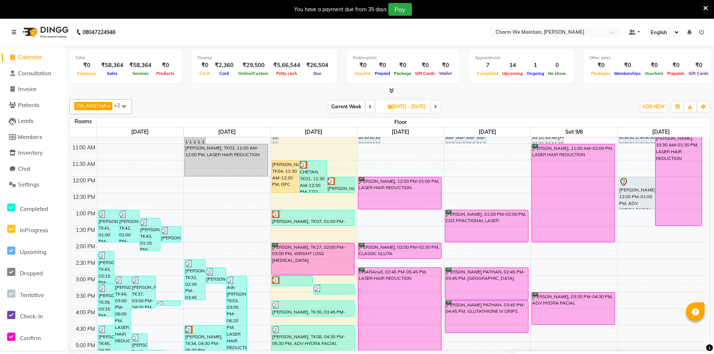
scroll to position [0, 0]
